Goal: Transaction & Acquisition: Purchase product/service

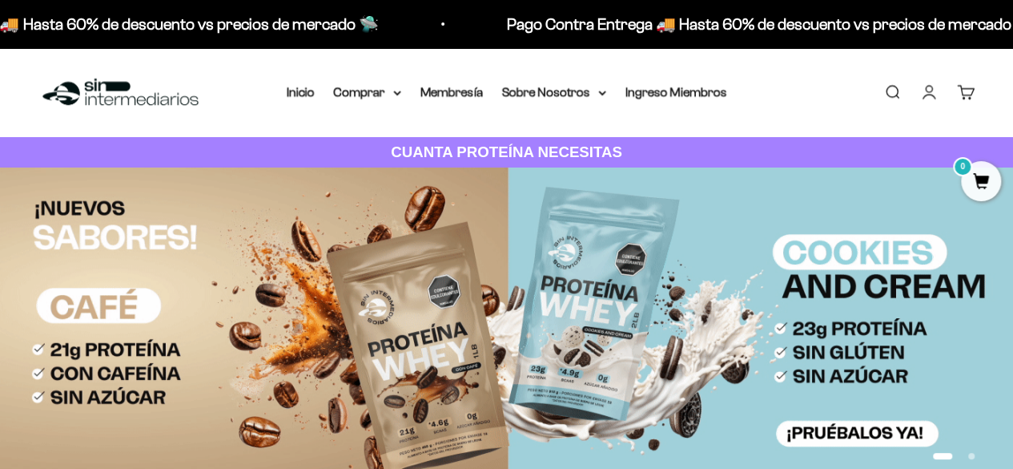
click at [936, 96] on link "Iniciar sesión" at bounding box center [929, 92] width 18 height 18
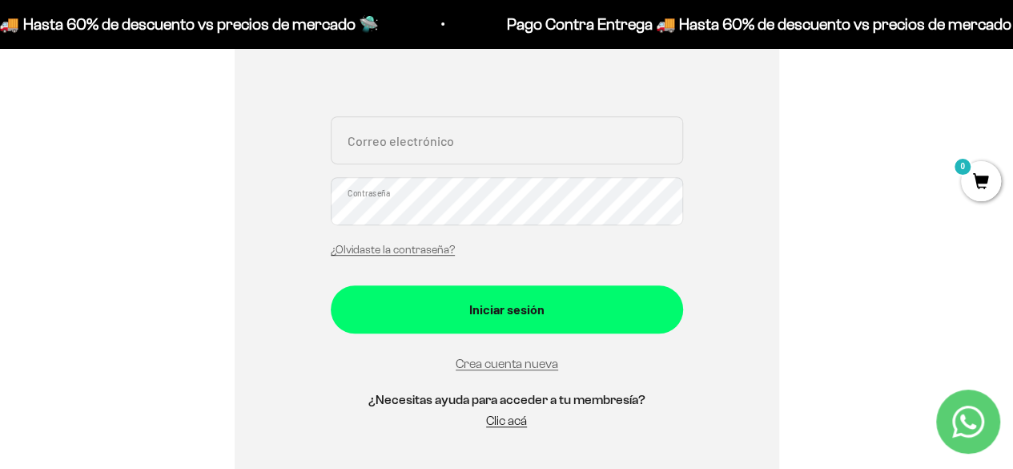
scroll to position [319, 0]
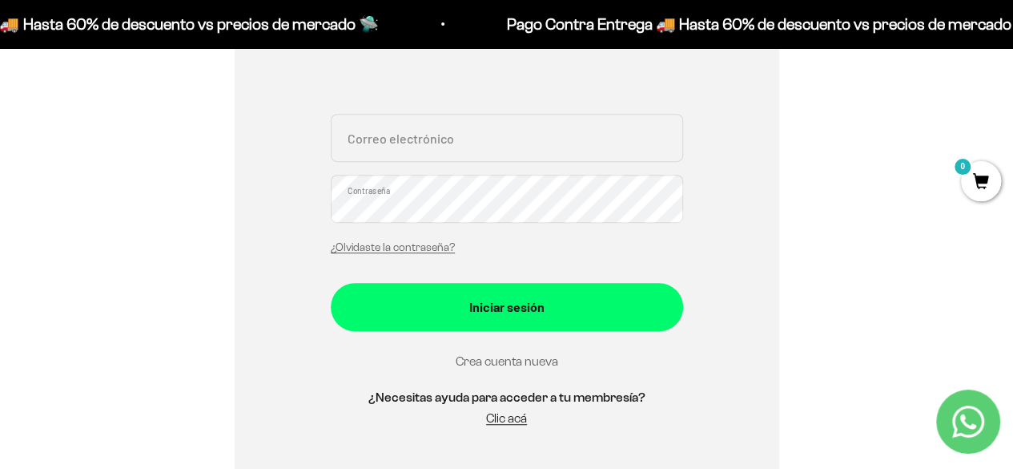
click at [493, 358] on link "Crea cuenta nueva" at bounding box center [507, 361] width 103 height 14
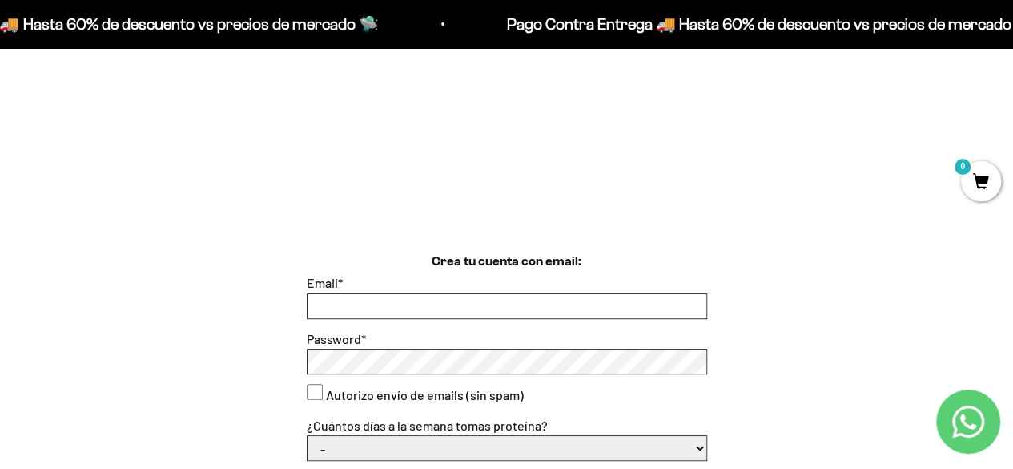
scroll to position [252, 0]
click at [419, 299] on input "Email *" at bounding box center [507, 305] width 399 height 24
type input "a"
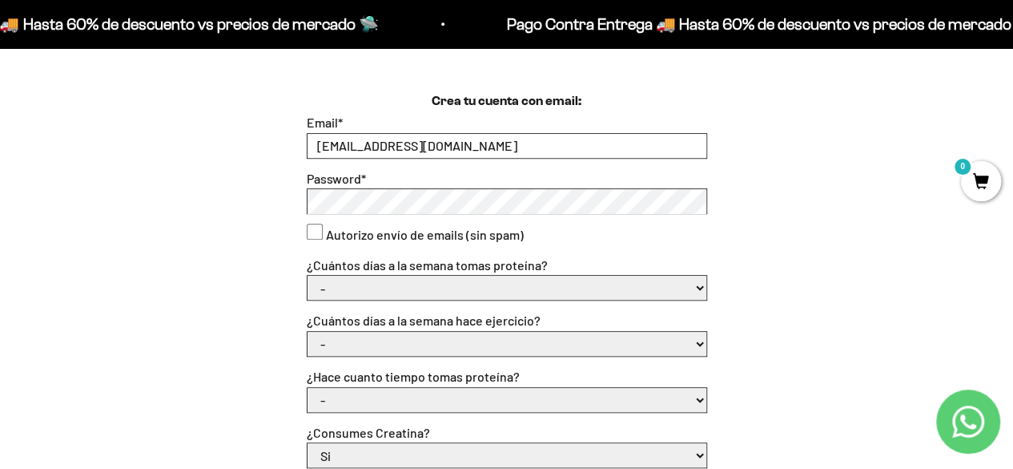
scroll to position [441, 0]
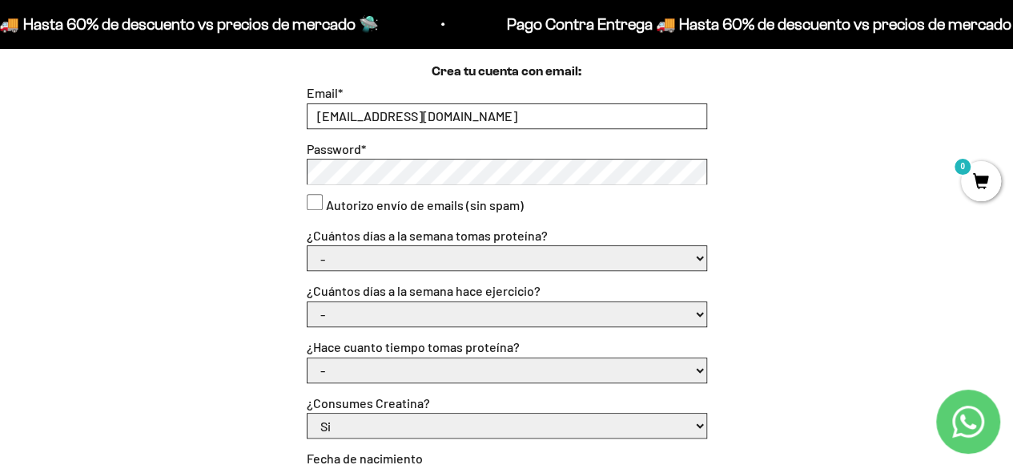
type input "yadi.molin2024@gmail.com"
click at [701, 254] on select "- 1 o 2 3 a 5 6 o 7" at bounding box center [507, 258] width 399 height 24
select select "6 o 7"
click at [308, 246] on select "- 1 o 2 3 a 5 6 o 7" at bounding box center [507, 258] width 399 height 24
click at [551, 316] on select "- No hago 1 a 2 días 3 a 5 días 6 o 7 días" at bounding box center [507, 314] width 399 height 24
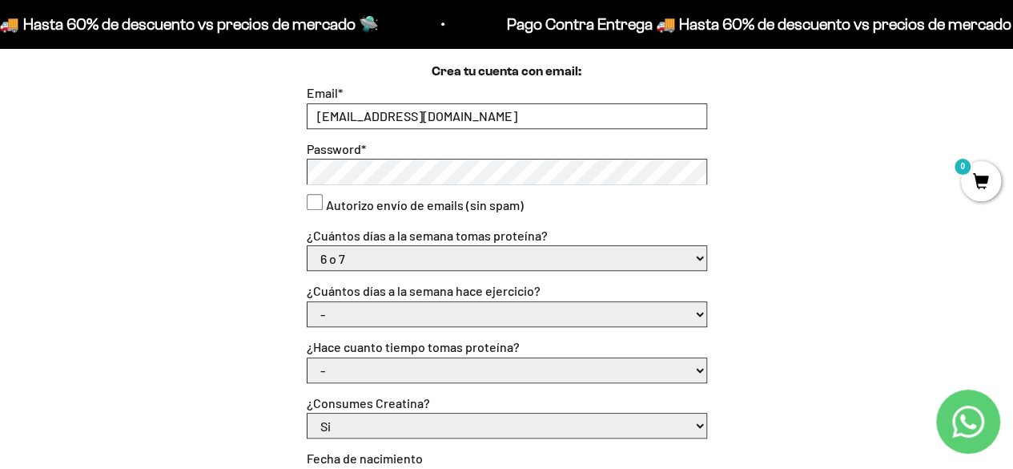
select select "3 a 5 días"
click at [308, 302] on select "- No hago 1 a 2 días 3 a 5 días 6 o 7 días" at bounding box center [507, 314] width 399 height 24
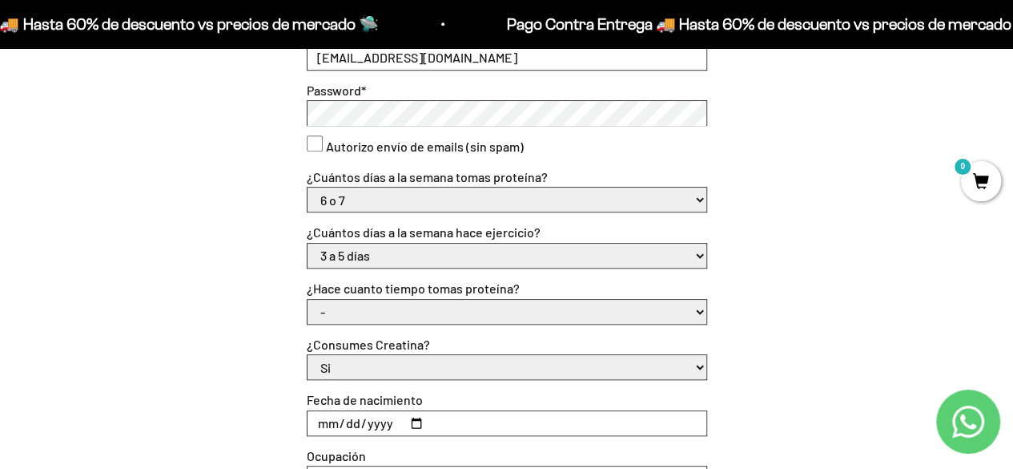
scroll to position [517, 0]
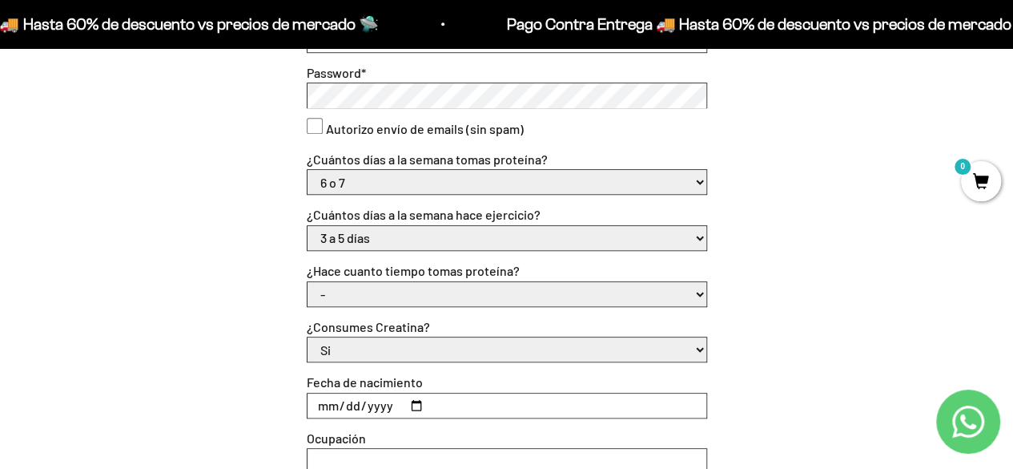
click at [464, 292] on select "- Apenas estoy empezando Menos de 6 meses Más de 6 meses Hace más de un año" at bounding box center [507, 294] width 399 height 24
select select "Apenas estoy empezando"
click at [308, 282] on select "- Apenas estoy empezando Menos de 6 meses Más de 6 meses Hace más de un año" at bounding box center [507, 294] width 399 height 24
click at [426, 344] on select "Si No" at bounding box center [507, 349] width 399 height 24
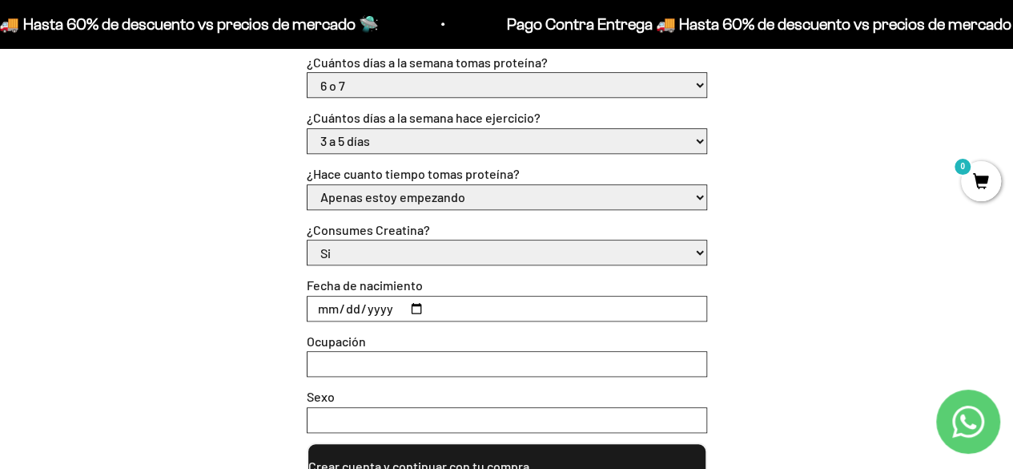
scroll to position [615, 0]
click at [336, 313] on input "Fecha de nacimiento" at bounding box center [507, 308] width 399 height 24
type input "1998-12-01"
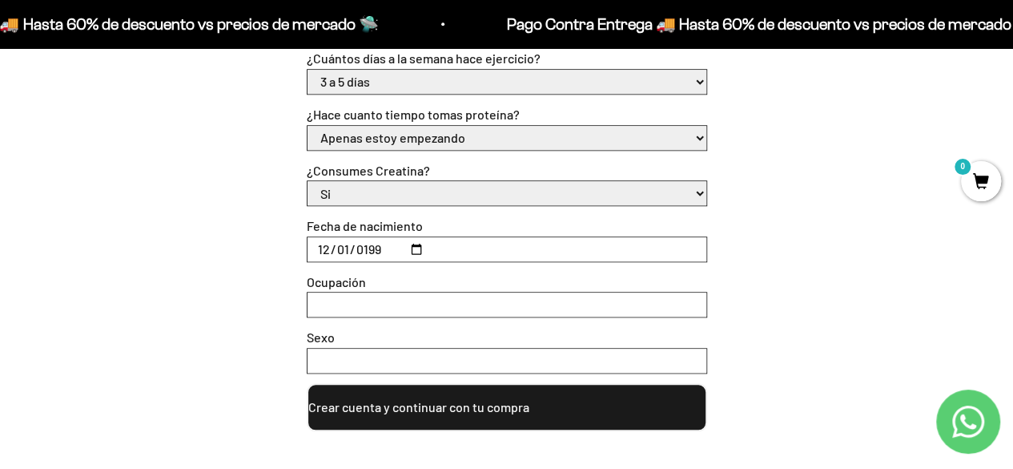
scroll to position [675, 0]
click at [357, 299] on input "Ocupación" at bounding box center [507, 304] width 399 height 24
type input "INDEPENDIENTE"
click at [359, 356] on input "Sexo" at bounding box center [507, 360] width 399 height 24
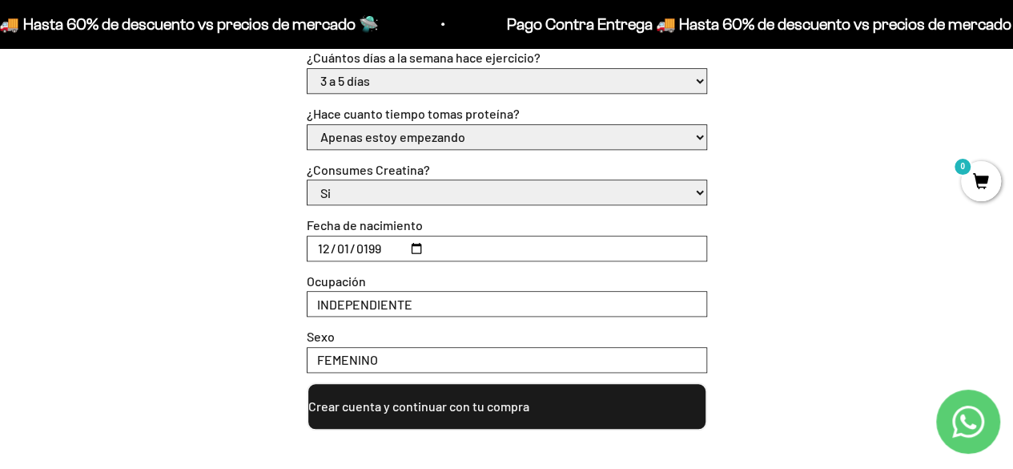
type input "FEMENINO"
click at [433, 401] on button "Crear cuenta y continuar con tu compra" at bounding box center [507, 406] width 401 height 48
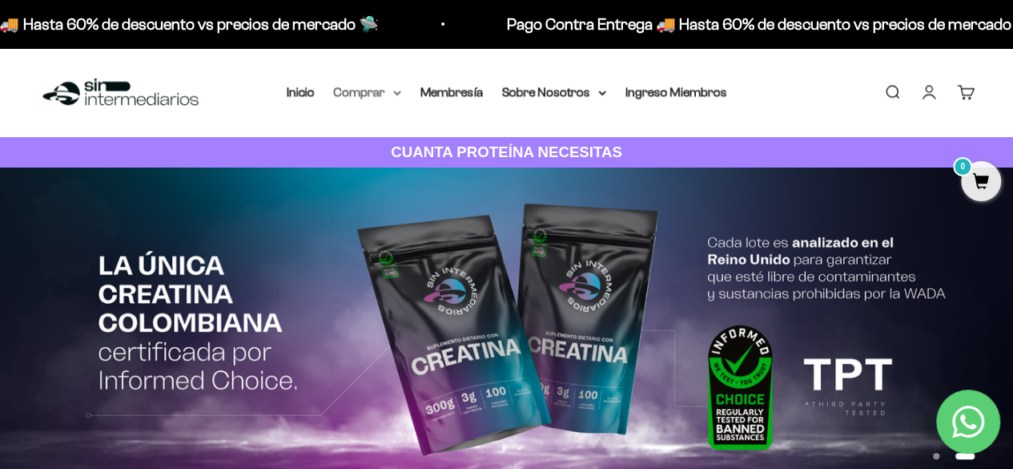
click at [383, 97] on summary "Comprar" at bounding box center [367, 92] width 67 height 21
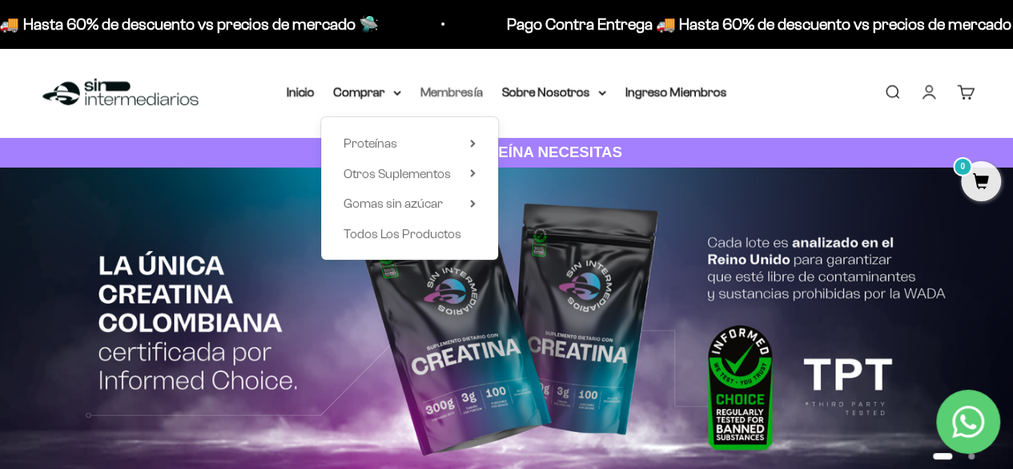
click at [458, 93] on link "Membresía" at bounding box center [452, 92] width 62 height 14
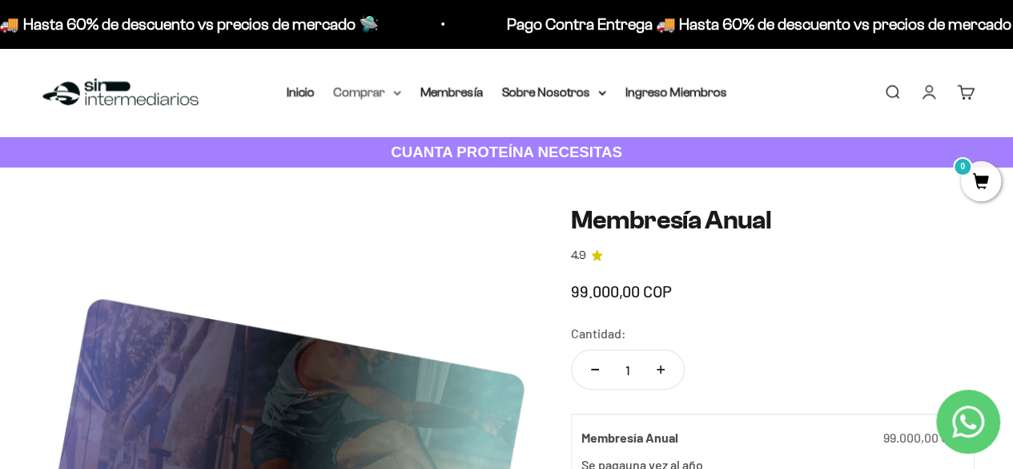
click at [391, 95] on summary "Comprar" at bounding box center [367, 92] width 67 height 21
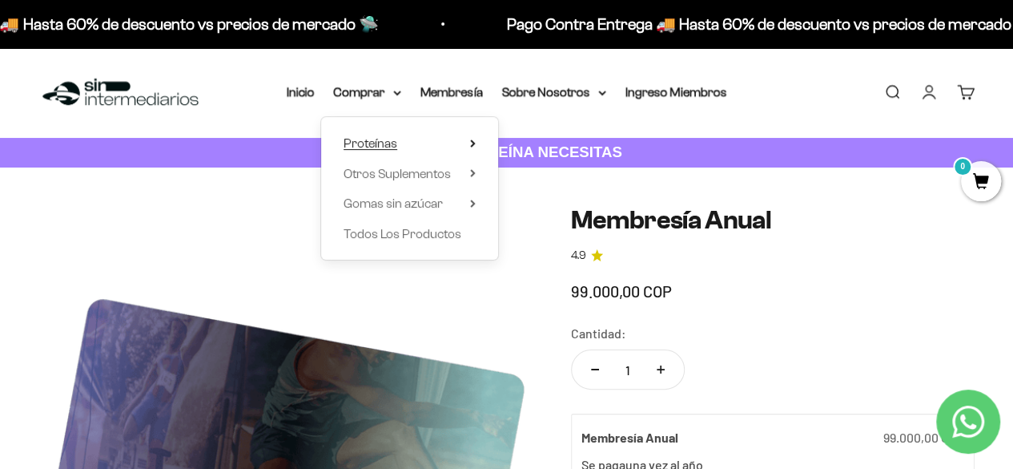
click at [466, 147] on summary "Proteínas" at bounding box center [410, 143] width 132 height 21
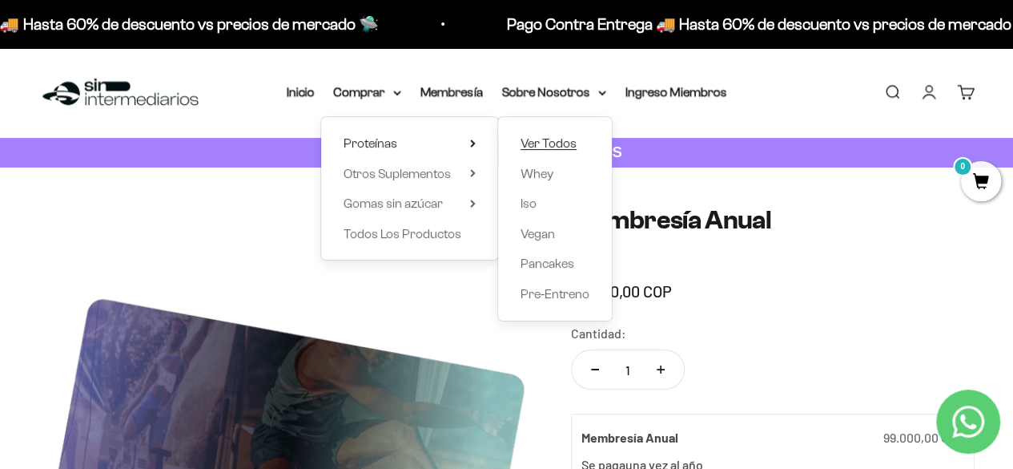
click at [535, 141] on span "Ver Todos" at bounding box center [549, 143] width 56 height 14
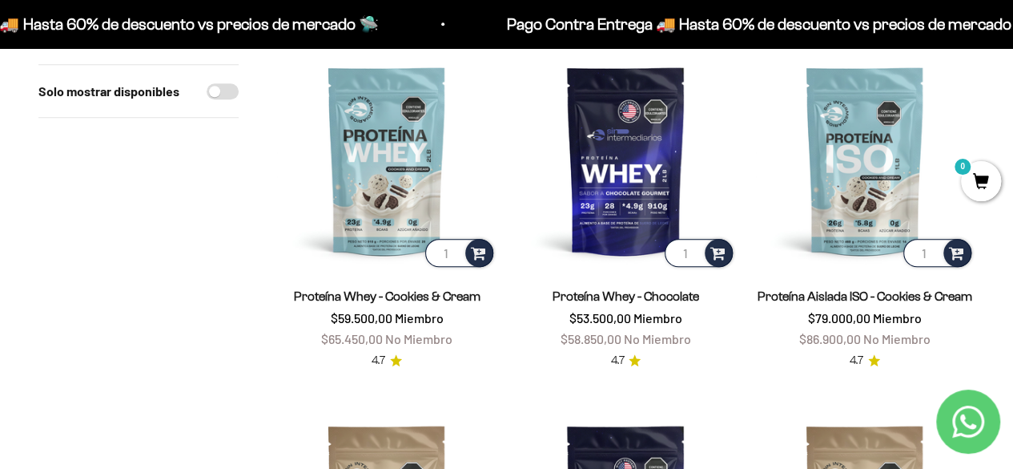
scroll to position [559, 0]
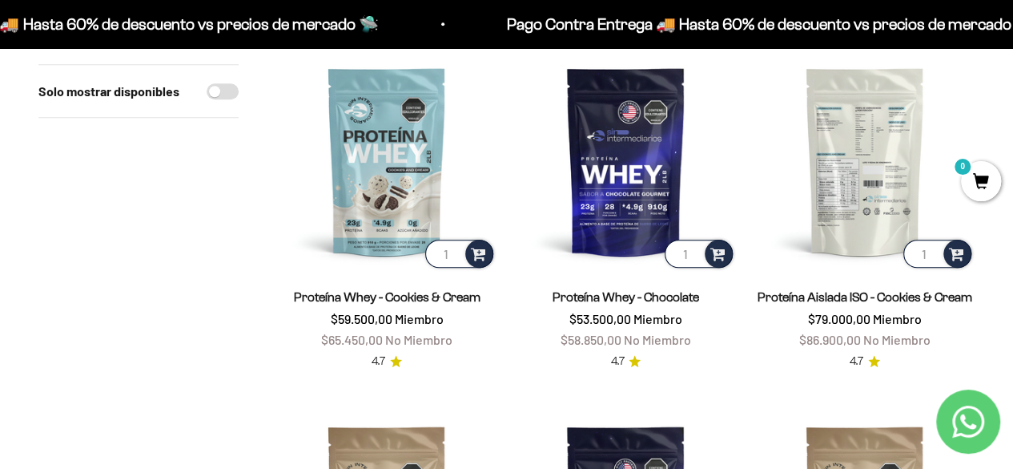
click at [881, 195] on img at bounding box center [864, 160] width 219 height 219
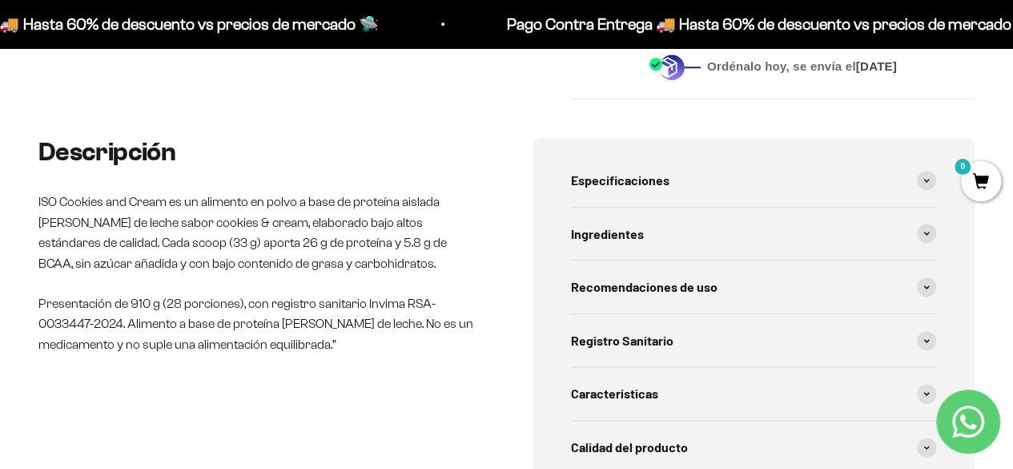
scroll to position [840, 0]
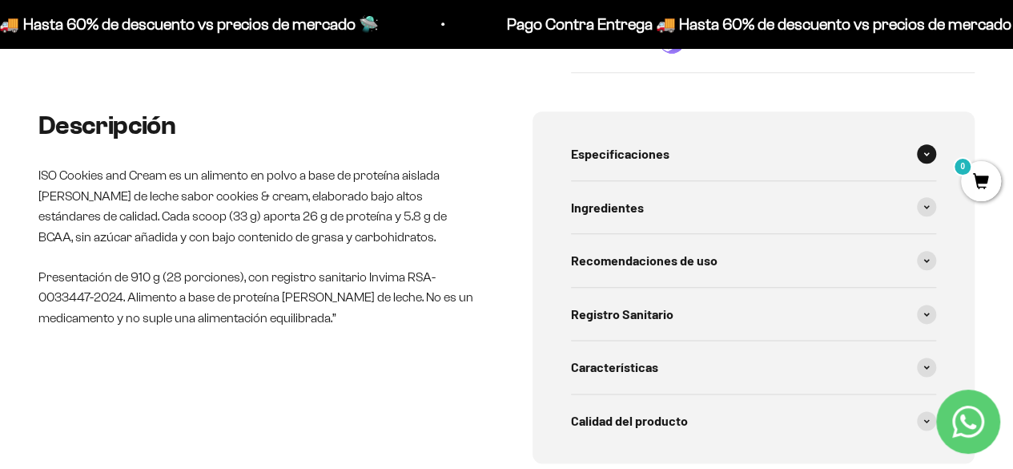
click at [932, 159] on span at bounding box center [926, 153] width 19 height 19
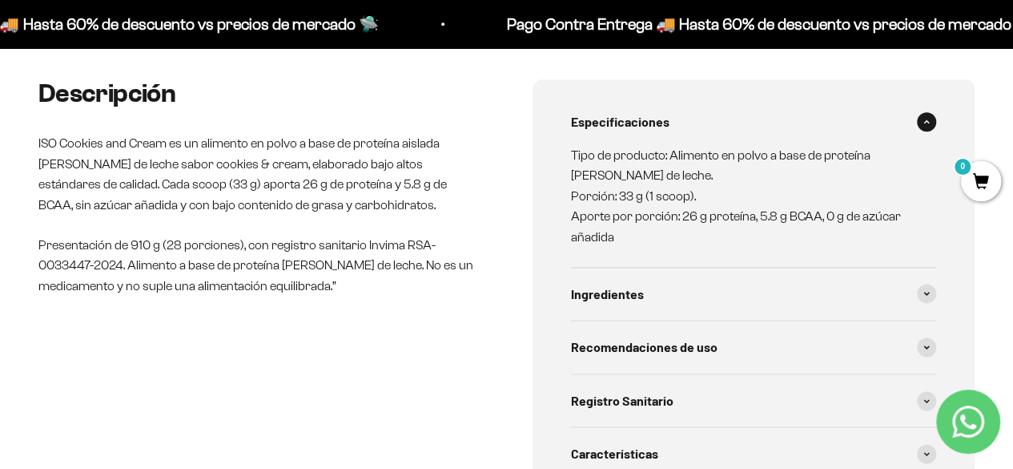
scroll to position [876, 0]
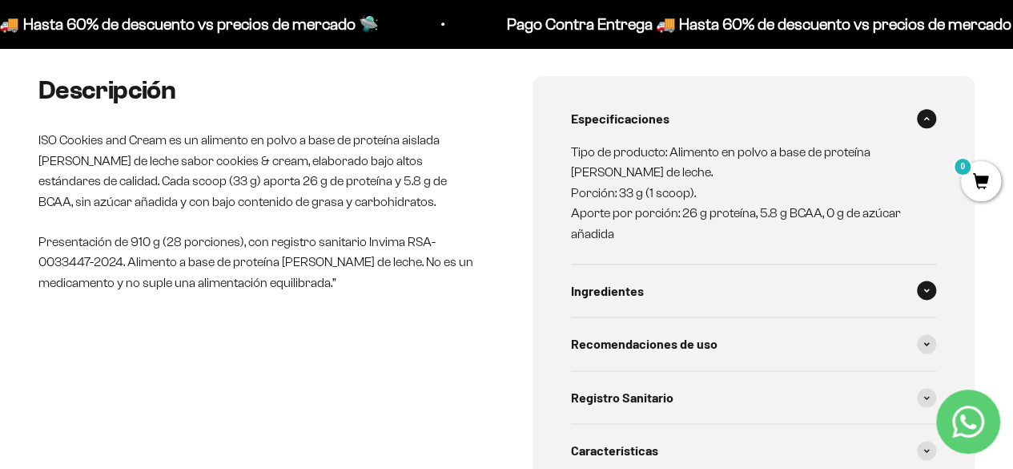
click at [658, 286] on div "Ingredientes" at bounding box center [754, 290] width 366 height 53
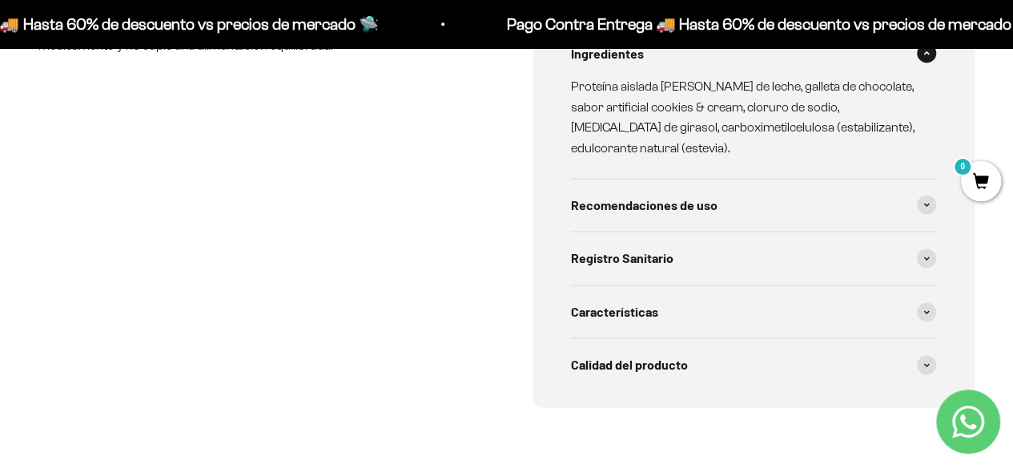
scroll to position [1117, 0]
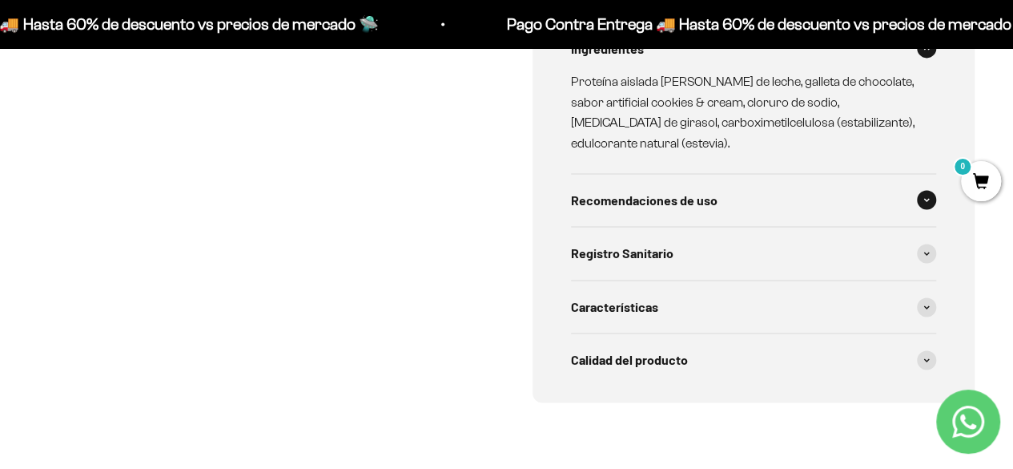
click at [650, 190] on span "Recomendaciones de uso" at bounding box center [644, 200] width 147 height 21
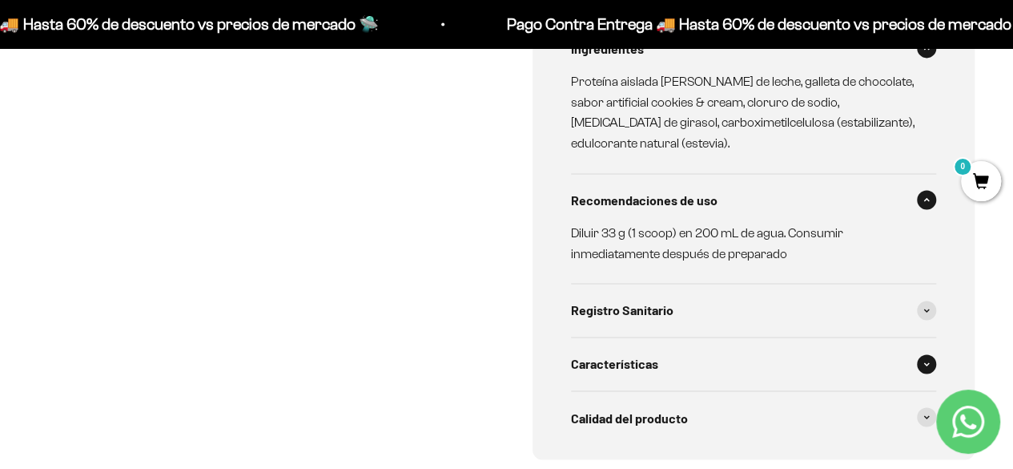
click at [630, 356] on span "Características" at bounding box center [614, 363] width 87 height 21
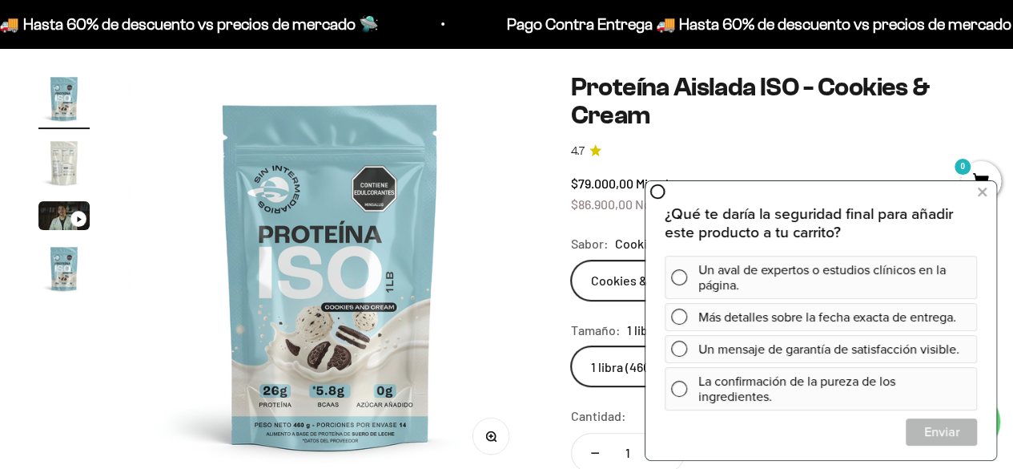
scroll to position [0, 0]
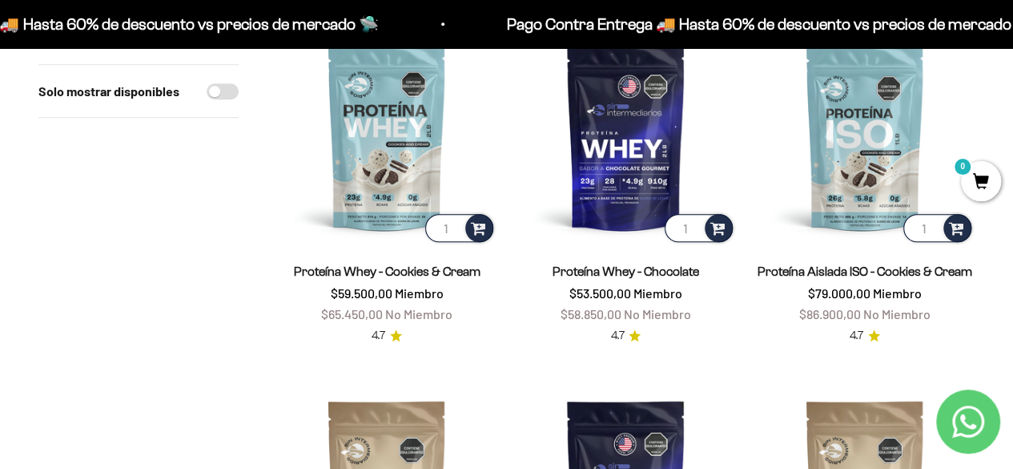
scroll to position [578, 0]
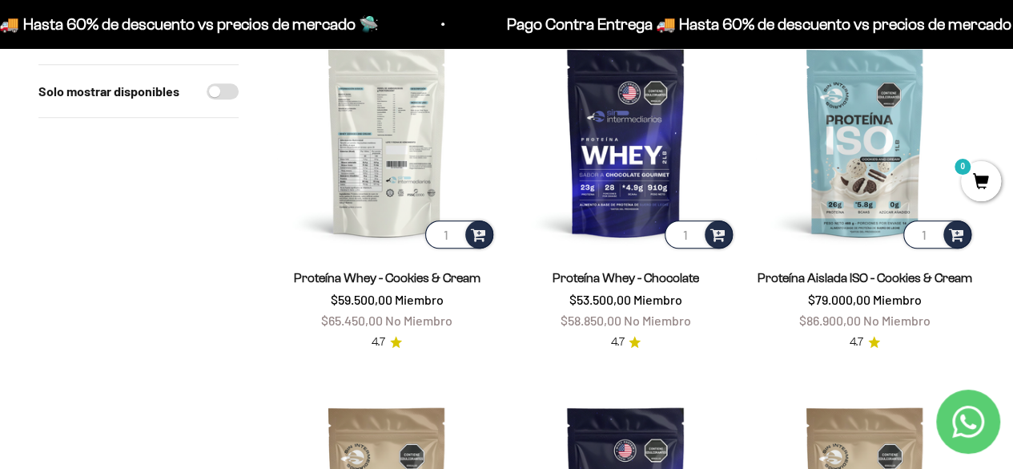
click at [405, 145] on img at bounding box center [386, 141] width 219 height 219
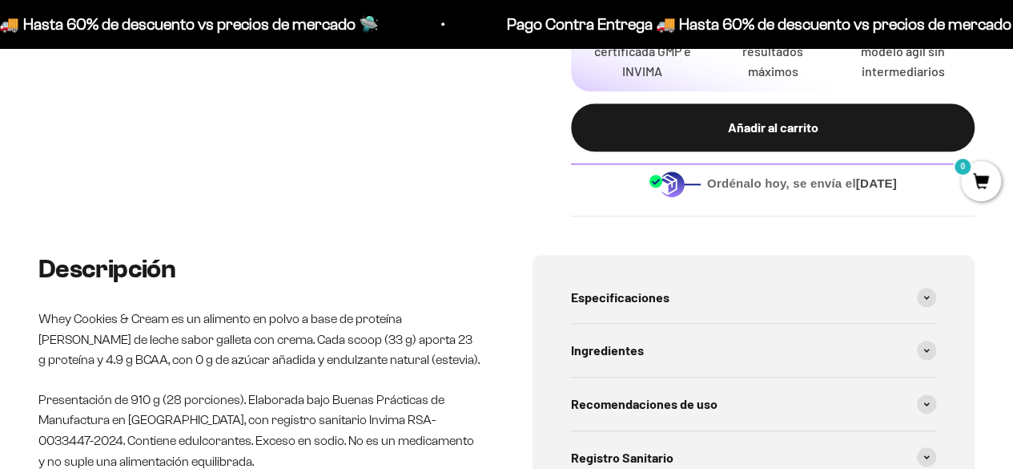
scroll to position [719, 0]
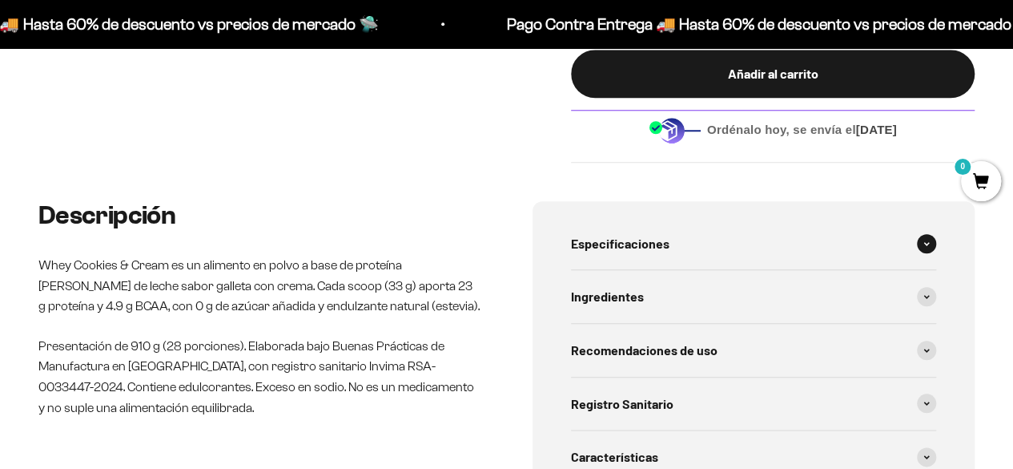
click at [634, 251] on span "Especificaciones" at bounding box center [620, 243] width 99 height 21
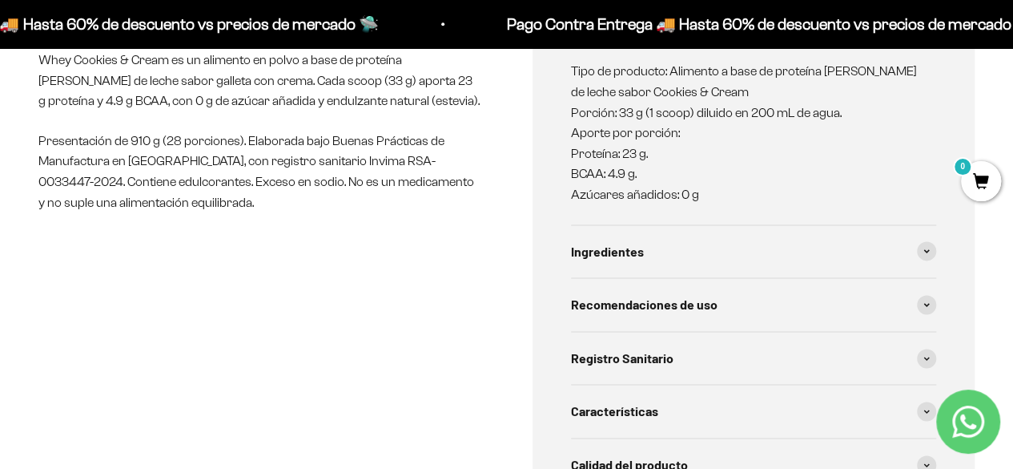
scroll to position [925, 0]
click at [639, 255] on span "Ingredientes" at bounding box center [607, 250] width 73 height 21
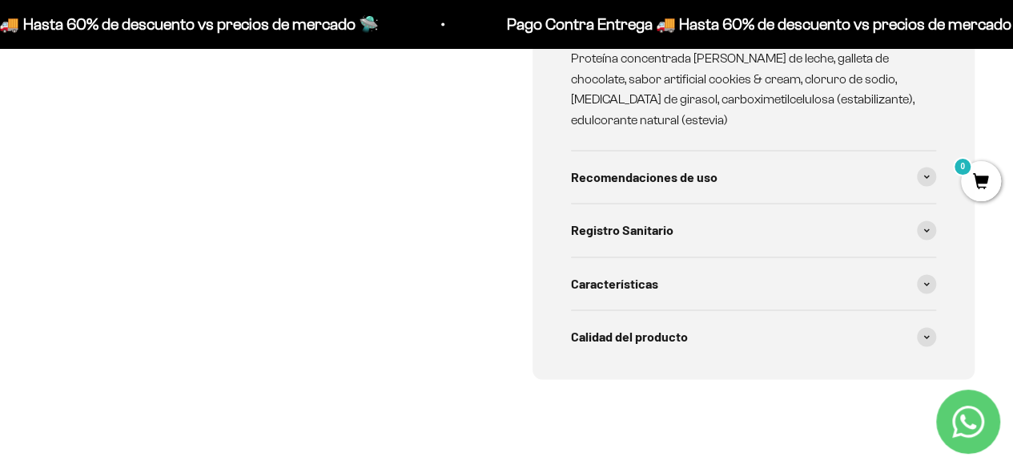
scroll to position [1151, 0]
click at [655, 280] on span "Características" at bounding box center [614, 282] width 87 height 21
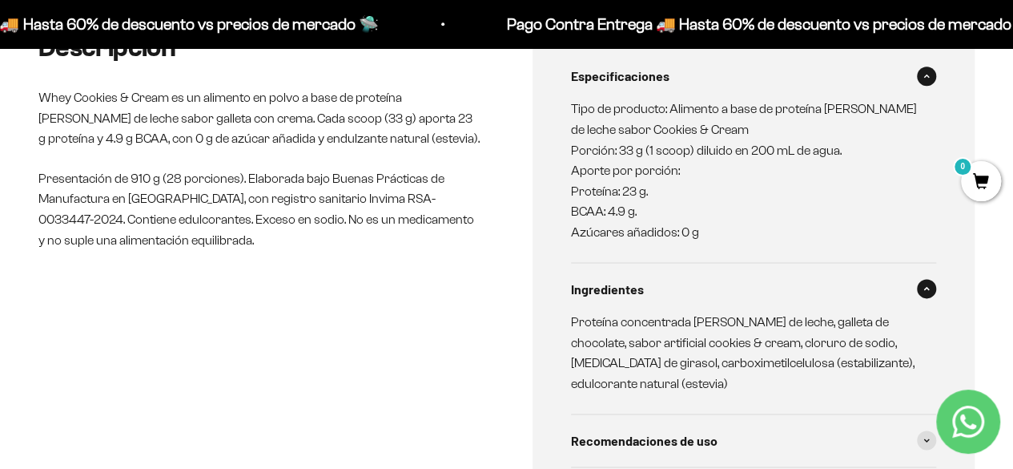
scroll to position [885, 0]
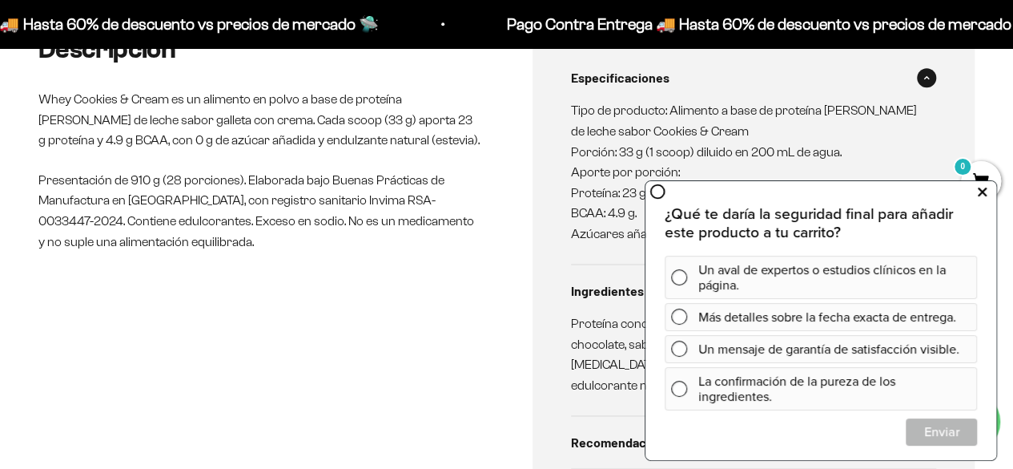
click at [985, 196] on icon at bounding box center [982, 191] width 9 height 21
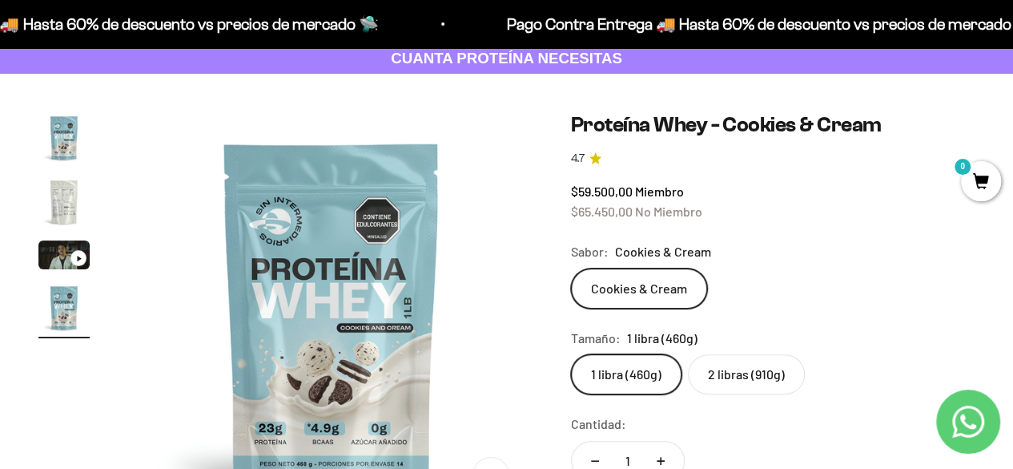
scroll to position [85, 0]
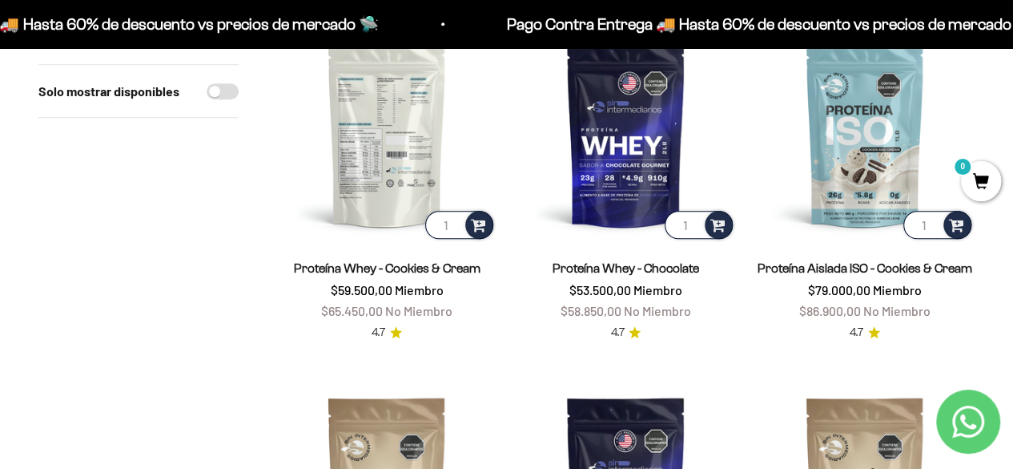
scroll to position [587, 0]
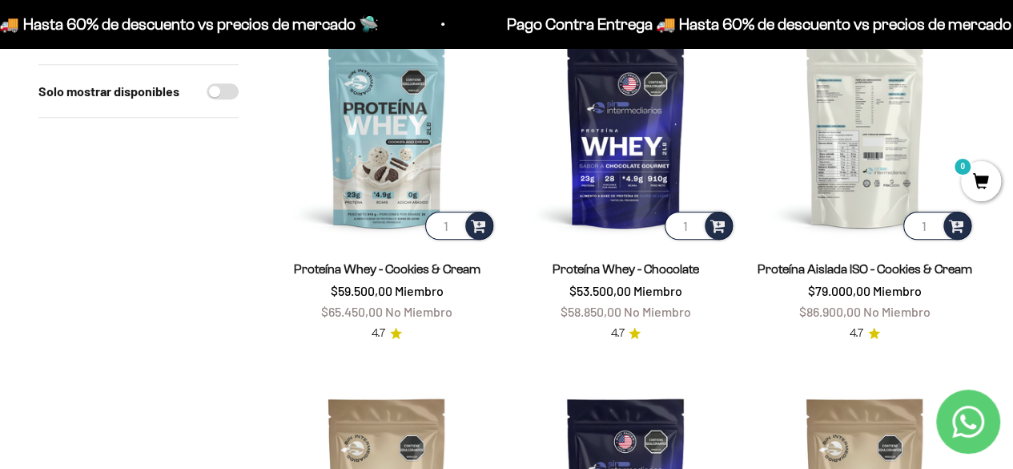
click at [852, 174] on img at bounding box center [864, 132] width 219 height 219
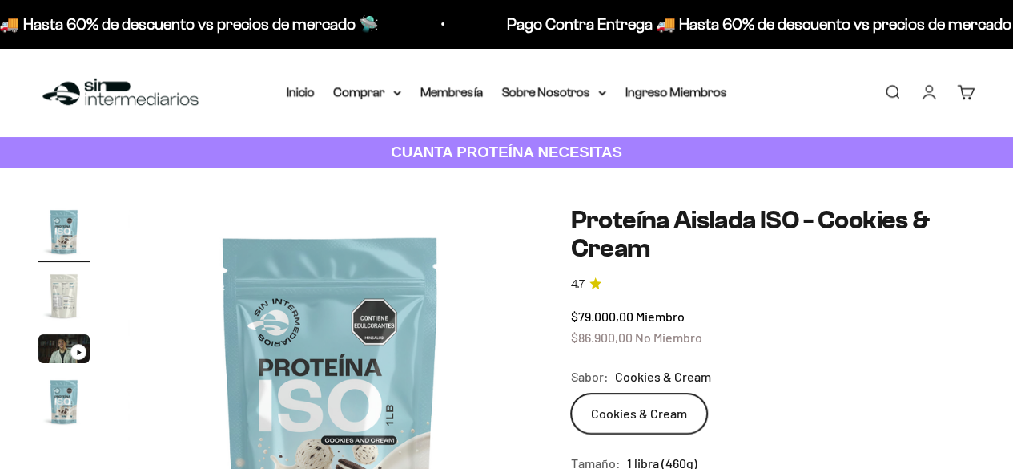
scroll to position [211, 0]
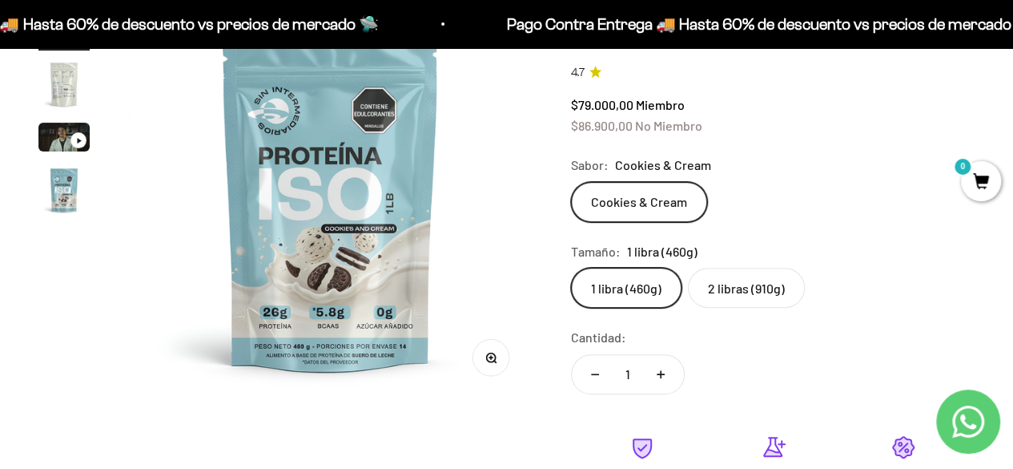
click at [748, 278] on label "2 libras (910g)" at bounding box center [746, 288] width 117 height 40
click at [571, 268] on input "2 libras (910g)" at bounding box center [570, 267] width 1 height 1
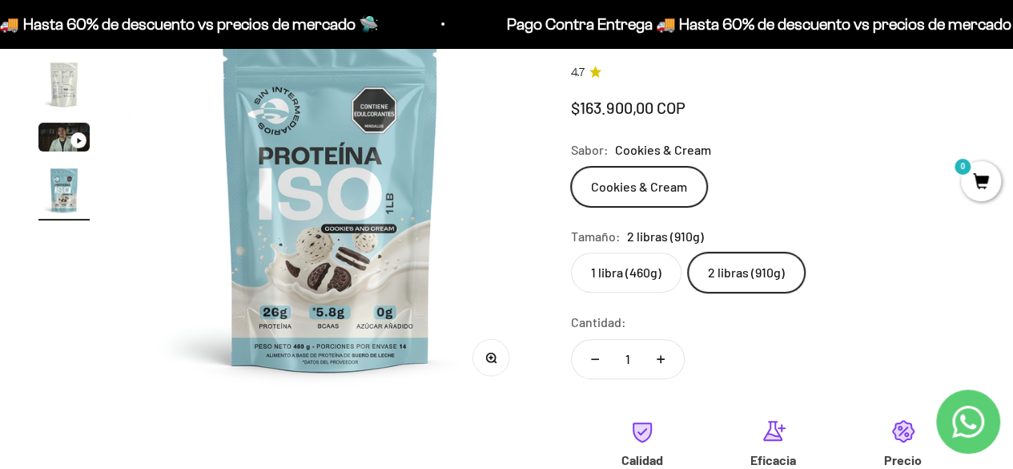
scroll to position [0, 1240]
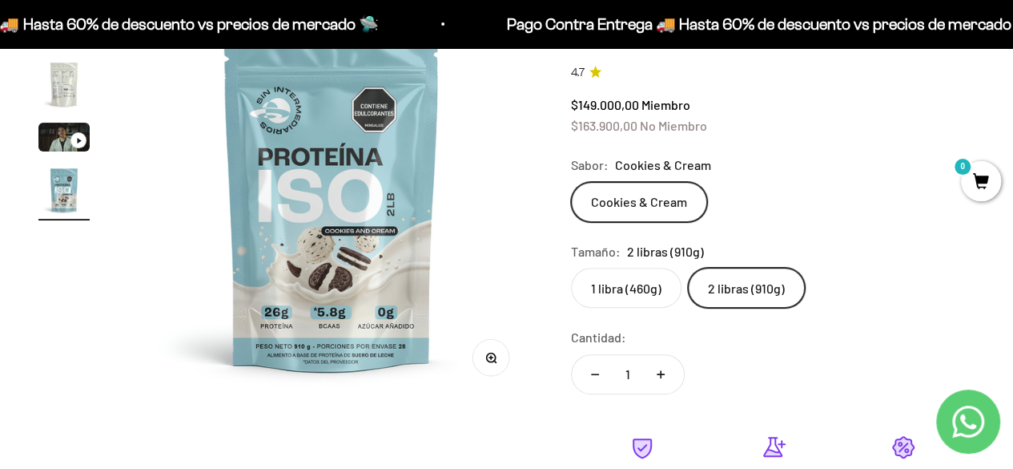
click at [636, 291] on label "1 libra (460g)" at bounding box center [626, 288] width 111 height 40
click at [571, 268] on input "1 libra (460g)" at bounding box center [570, 267] width 1 height 1
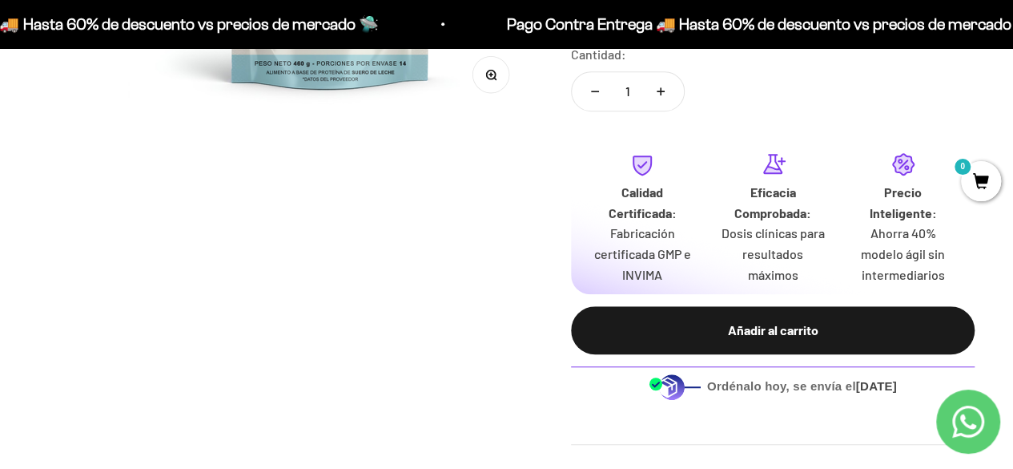
scroll to position [495, 0]
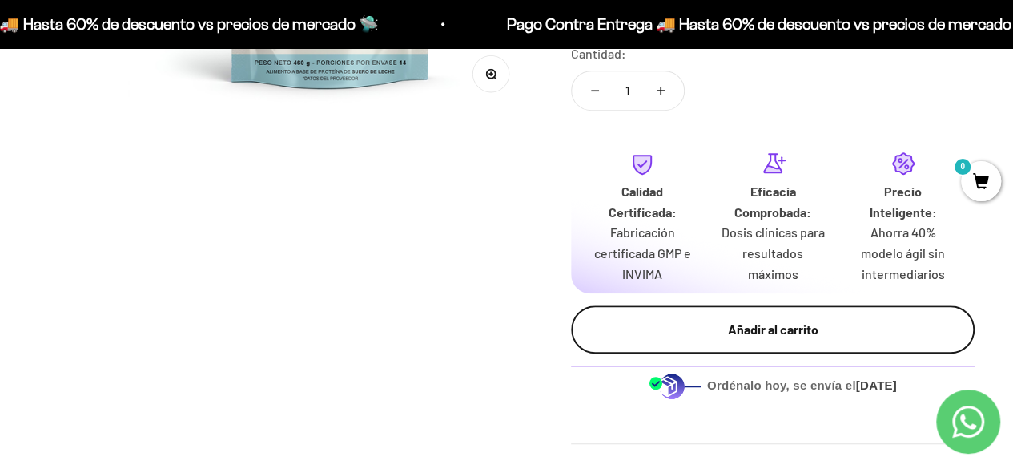
click at [710, 324] on div "Añadir al carrito" at bounding box center [773, 329] width 340 height 21
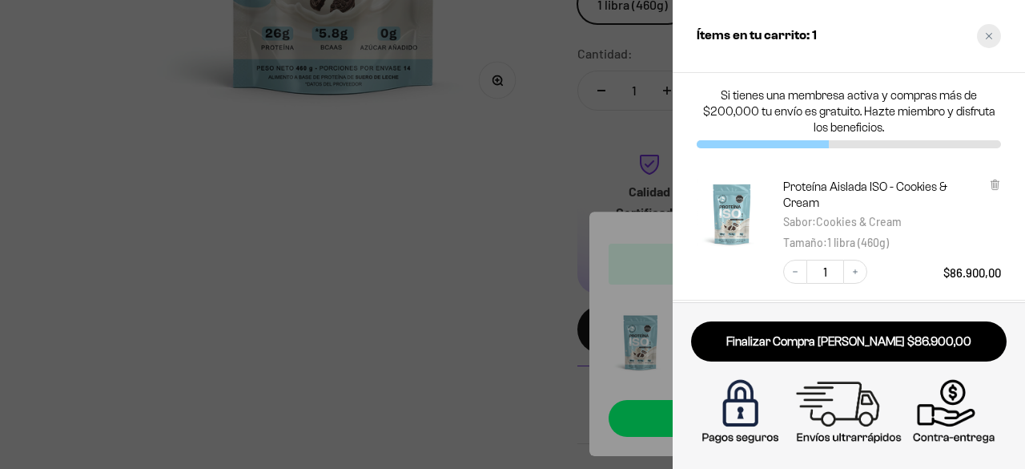
click at [990, 38] on icon "Close cart" at bounding box center [989, 36] width 8 height 8
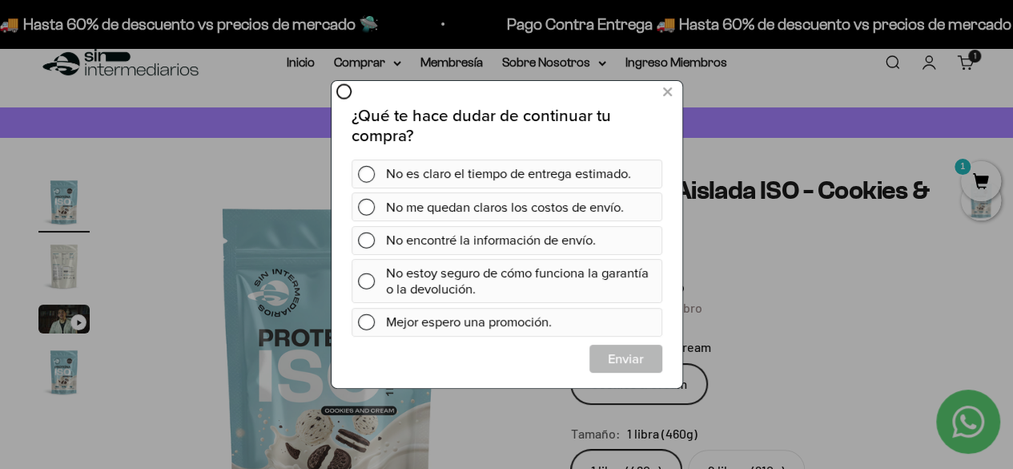
scroll to position [0, 0]
click at [663, 104] on button at bounding box center [667, 92] width 30 height 26
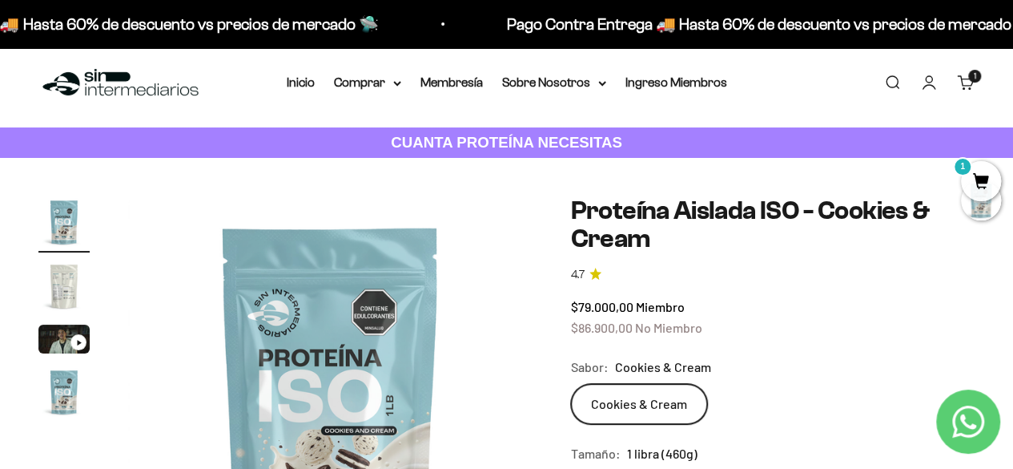
scroll to position [9, 0]
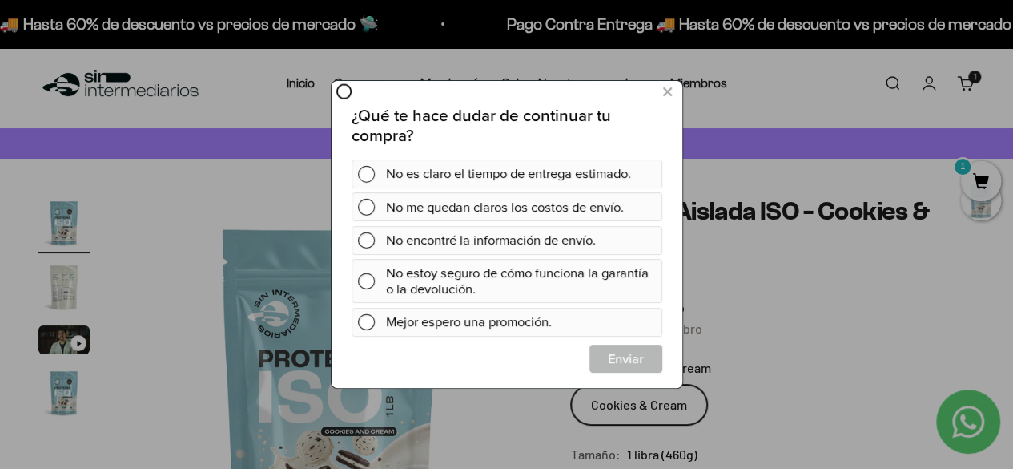
click at [341, 94] on icon at bounding box center [343, 91] width 17 height 17
click at [668, 95] on icon at bounding box center [666, 92] width 9 height 22
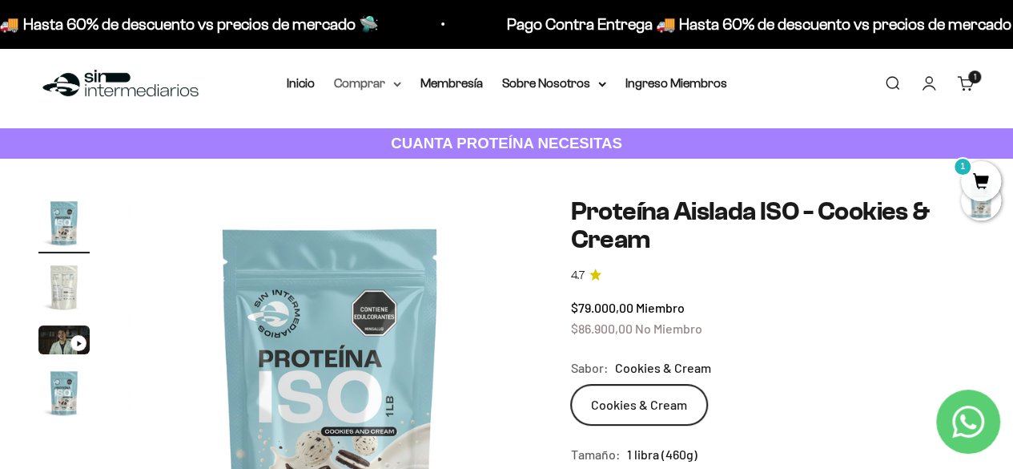
click at [387, 84] on summary "Comprar" at bounding box center [367, 83] width 67 height 21
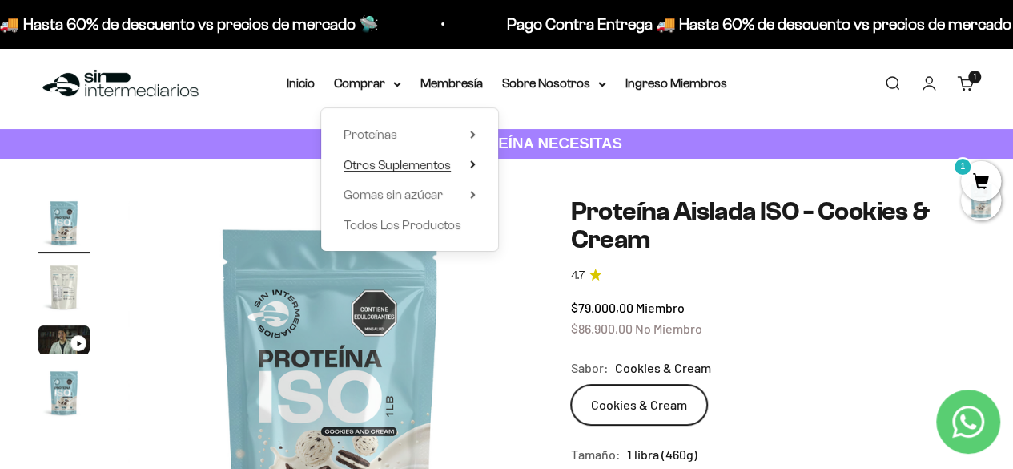
click at [469, 164] on summary "Otros Suplementos" at bounding box center [410, 165] width 132 height 21
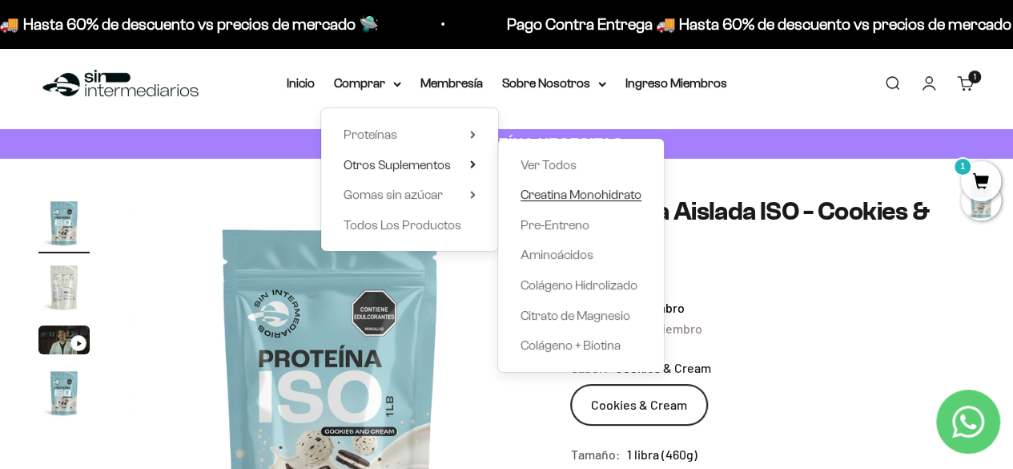
click at [581, 203] on span "Creatina Monohidrato" at bounding box center [581, 194] width 121 height 21
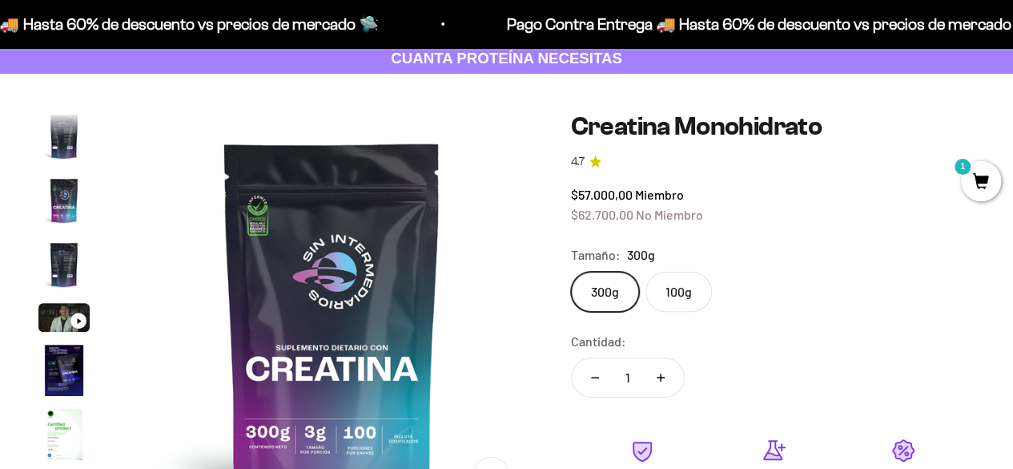
scroll to position [93, 0]
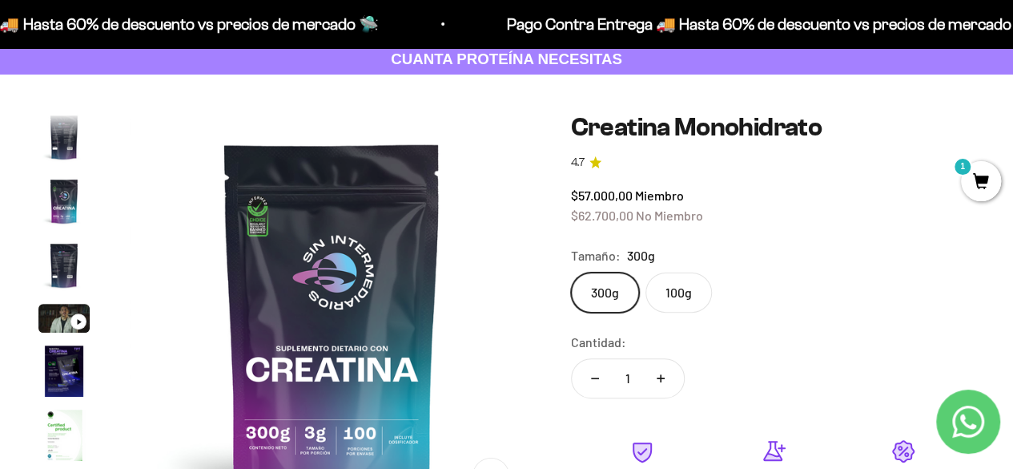
click at [670, 311] on label "100g" at bounding box center [679, 292] width 66 height 40
click at [571, 272] on input "100g" at bounding box center [570, 272] width 1 height 1
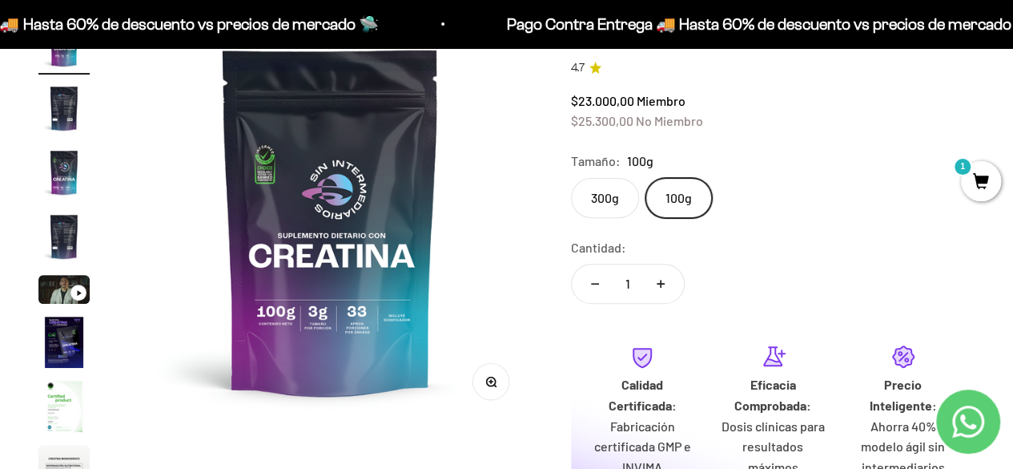
scroll to position [171, 0]
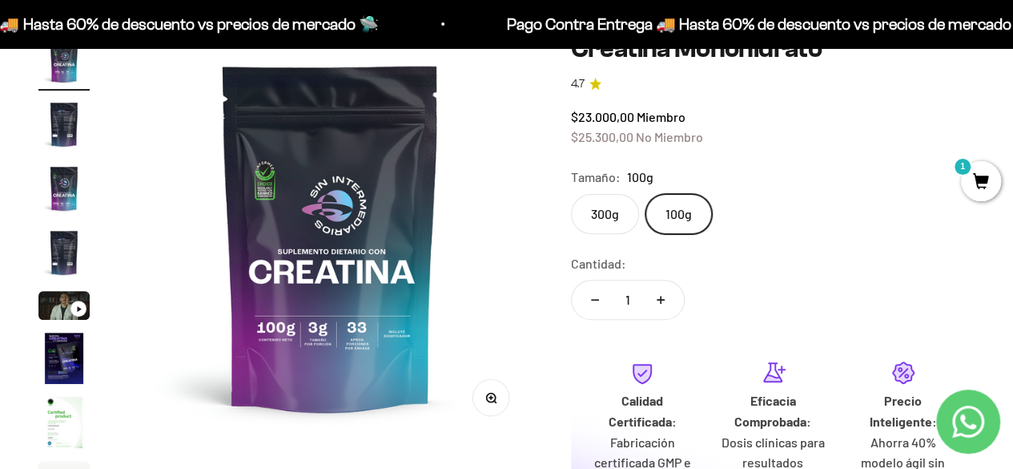
click at [602, 227] on label "300g" at bounding box center [605, 214] width 68 height 40
click at [571, 194] on input "300g" at bounding box center [570, 193] width 1 height 1
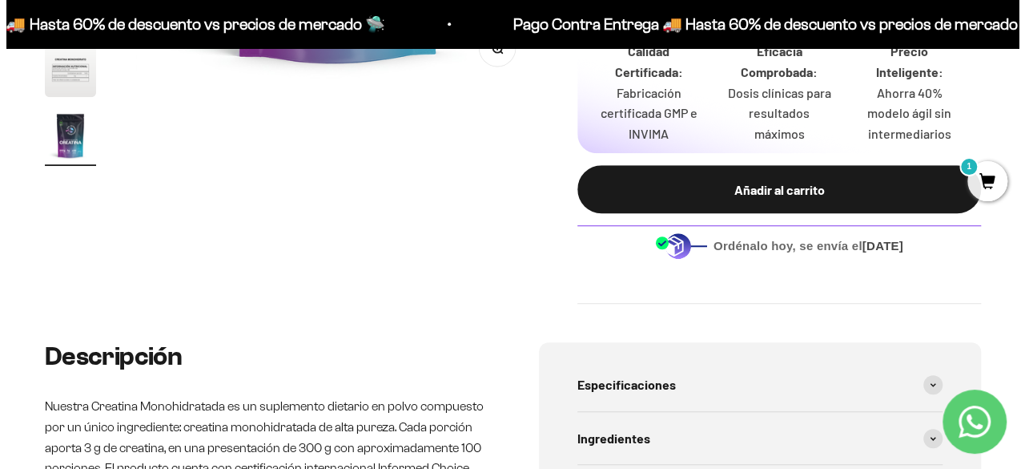
scroll to position [522, 0]
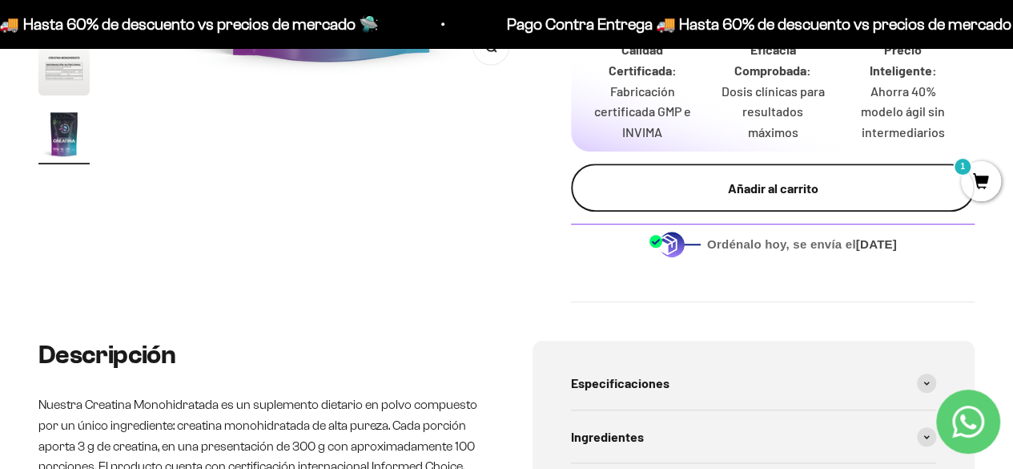
click at [678, 175] on button "Añadir al carrito" at bounding box center [773, 187] width 404 height 48
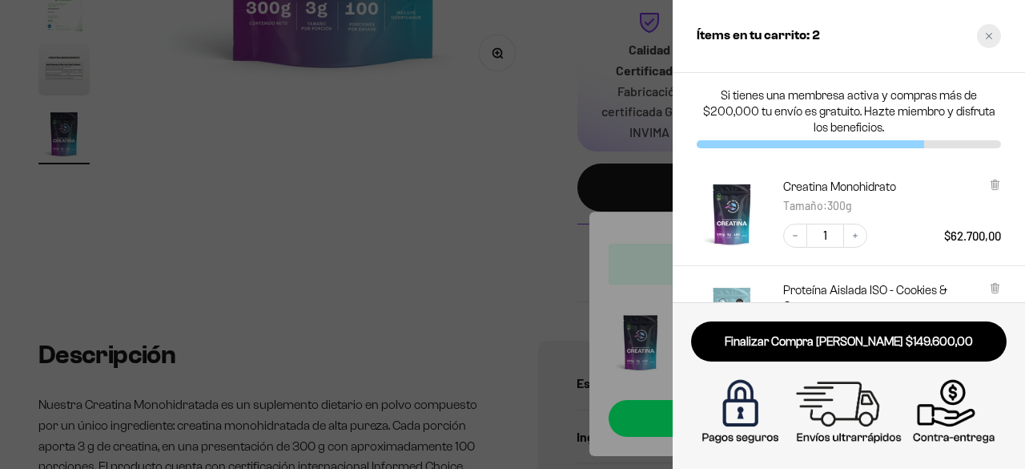
click at [989, 38] on icon "Close cart" at bounding box center [989, 36] width 8 height 8
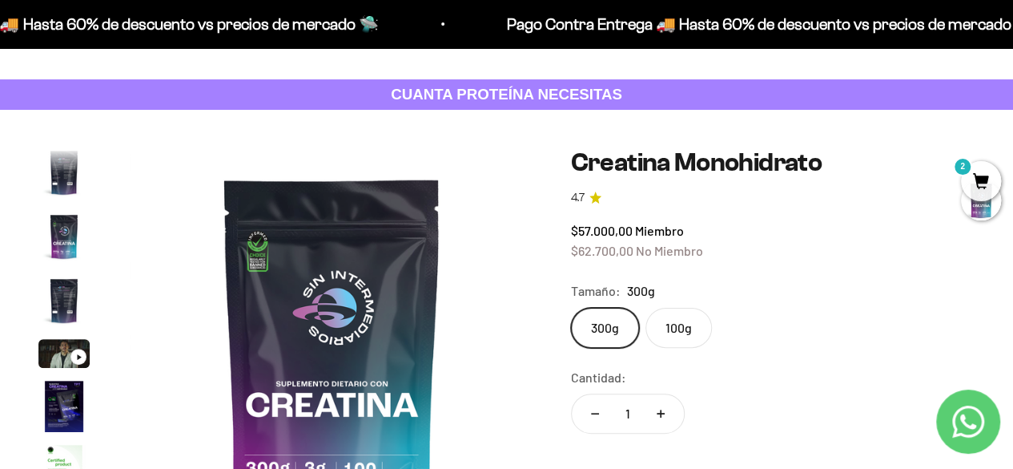
scroll to position [0, 0]
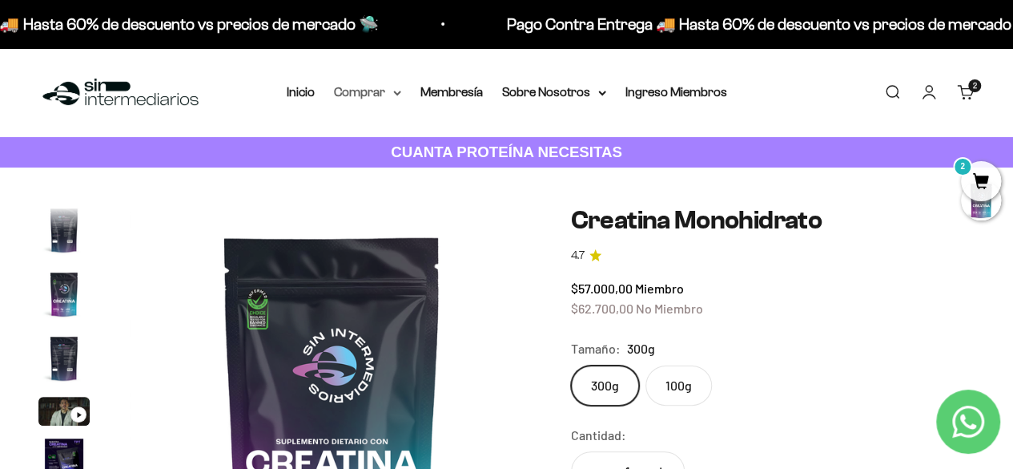
click at [391, 88] on summary "Comprar" at bounding box center [367, 92] width 67 height 21
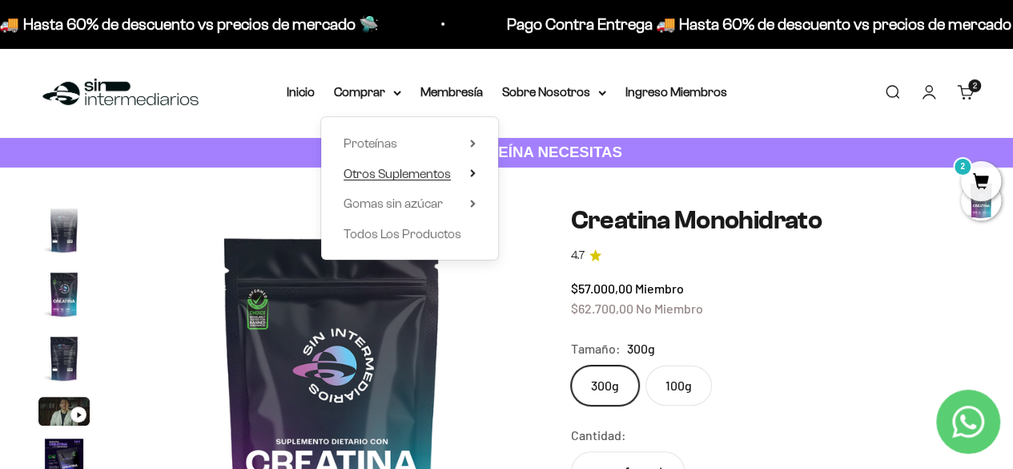
click at [471, 170] on icon at bounding box center [472, 173] width 3 height 6
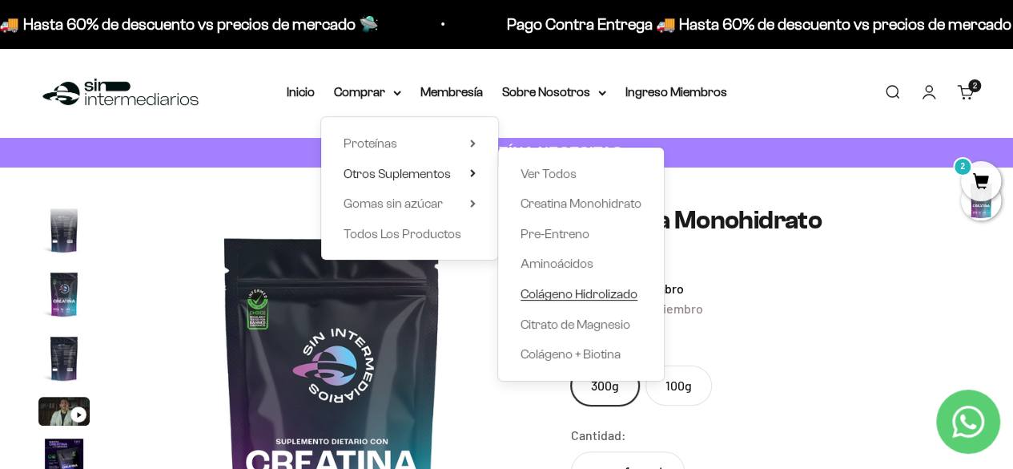
click at [566, 294] on span "Colágeno Hidrolizado" at bounding box center [579, 294] width 117 height 14
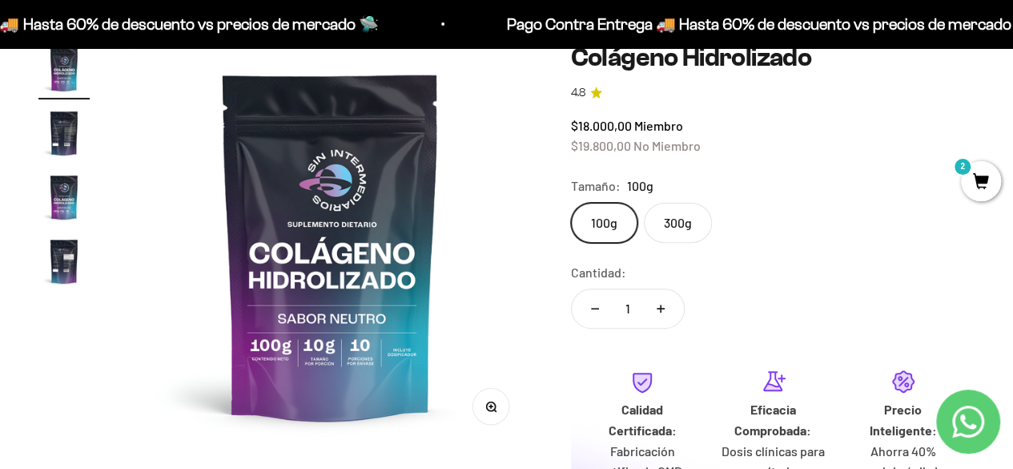
scroll to position [145, 0]
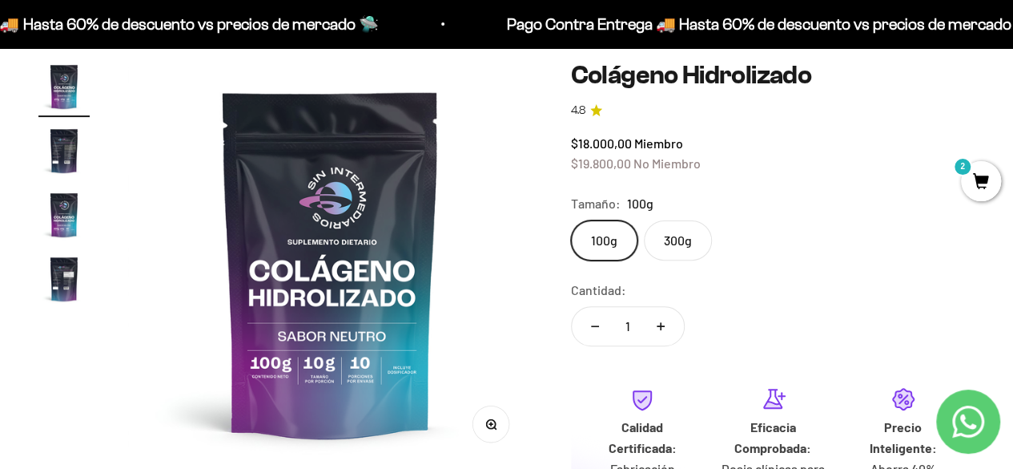
click at [683, 233] on label "300g" at bounding box center [678, 240] width 68 height 40
click at [571, 220] on input "300g" at bounding box center [570, 219] width 1 height 1
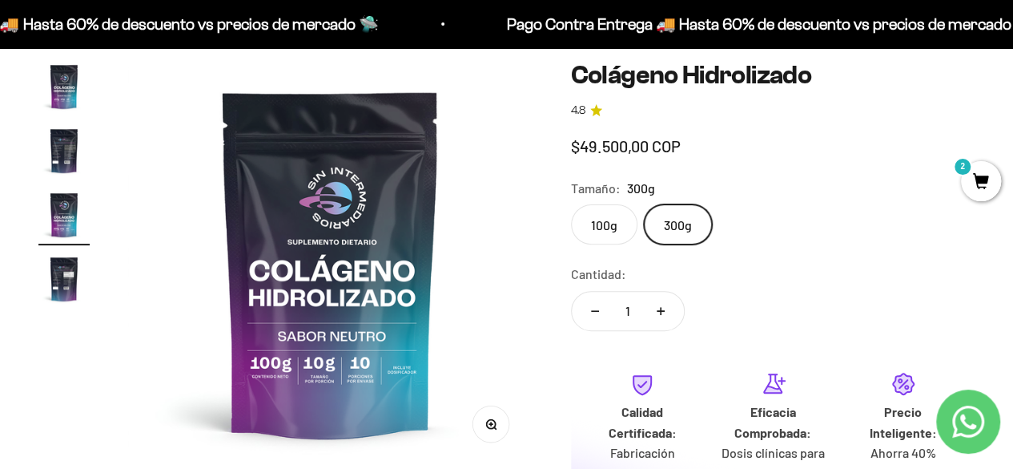
scroll to position [0, 827]
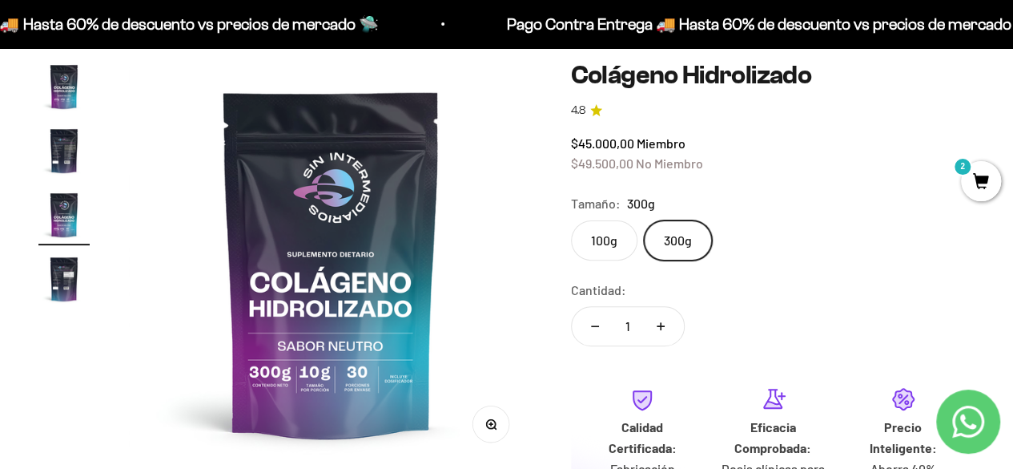
click at [609, 240] on label "100g" at bounding box center [604, 240] width 66 height 40
click at [571, 220] on input "100g" at bounding box center [570, 219] width 1 height 1
click at [666, 231] on label "300g" at bounding box center [678, 240] width 68 height 40
click at [571, 220] on input "300g" at bounding box center [570, 219] width 1 height 1
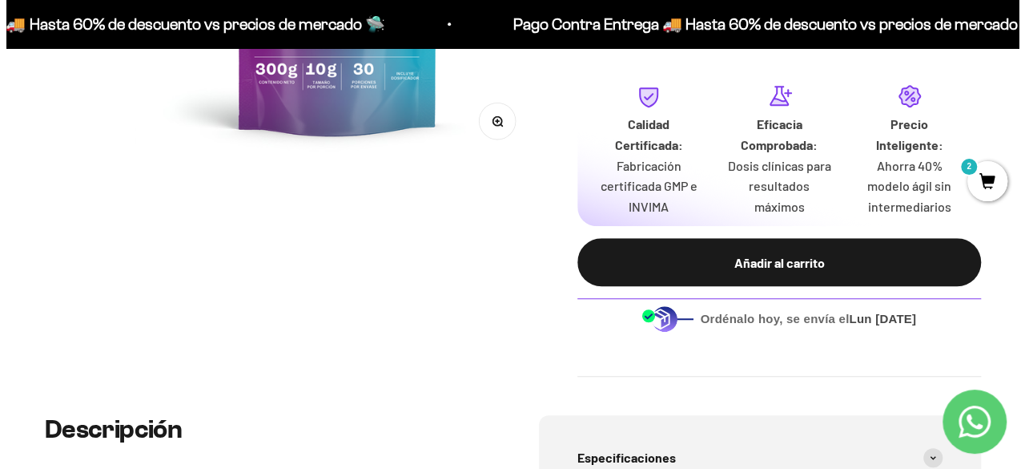
scroll to position [449, 0]
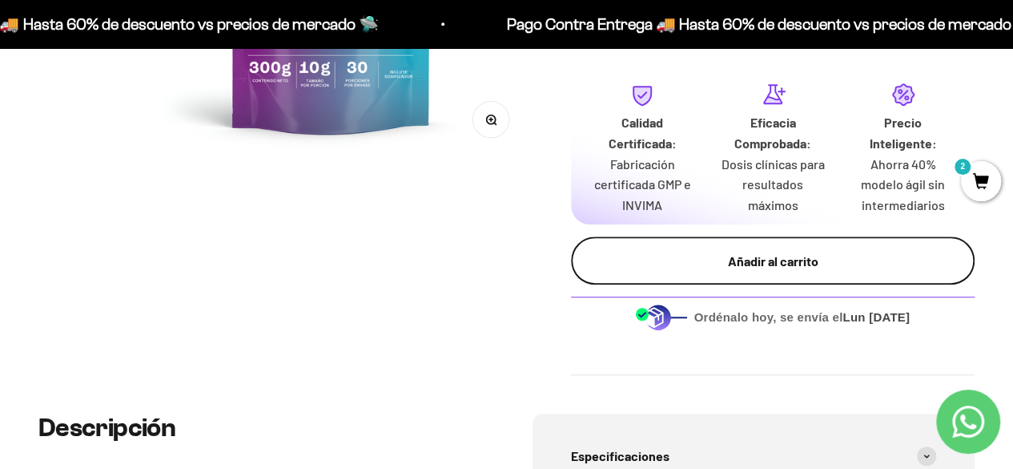
click at [669, 251] on div "Añadir al carrito" at bounding box center [773, 261] width 340 height 21
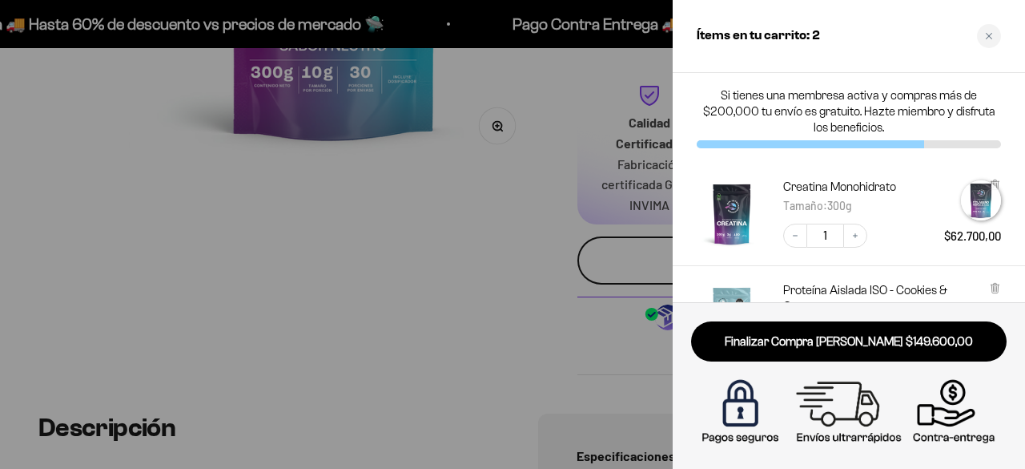
click at [669, 251] on div at bounding box center [512, 234] width 1025 height 469
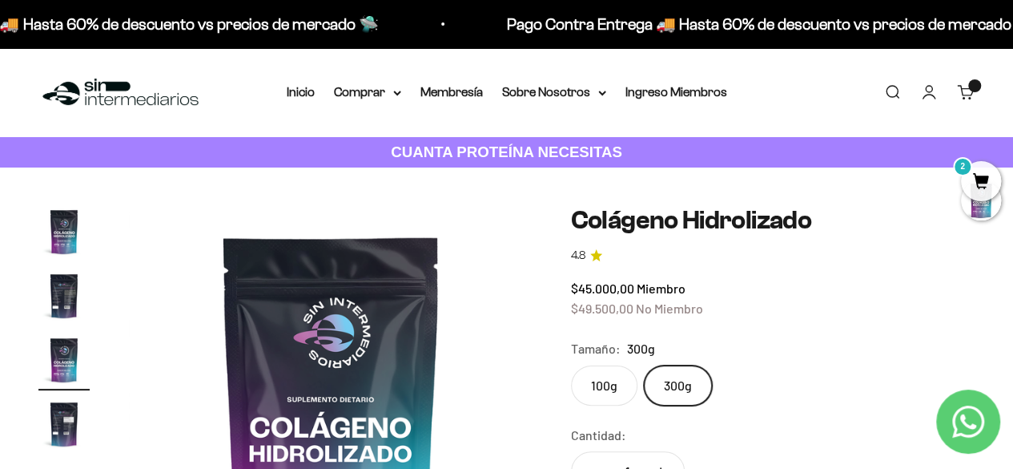
scroll to position [0, 840]
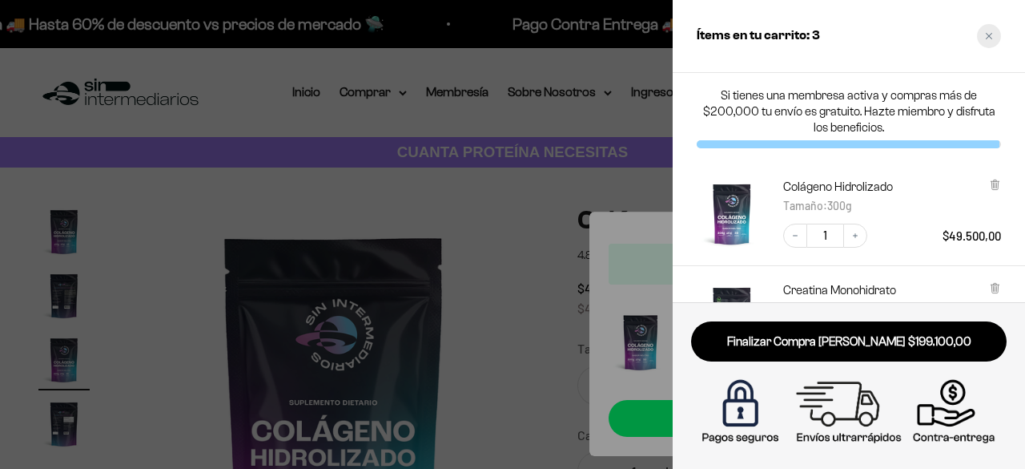
click at [993, 36] on div "Close cart" at bounding box center [989, 36] width 24 height 24
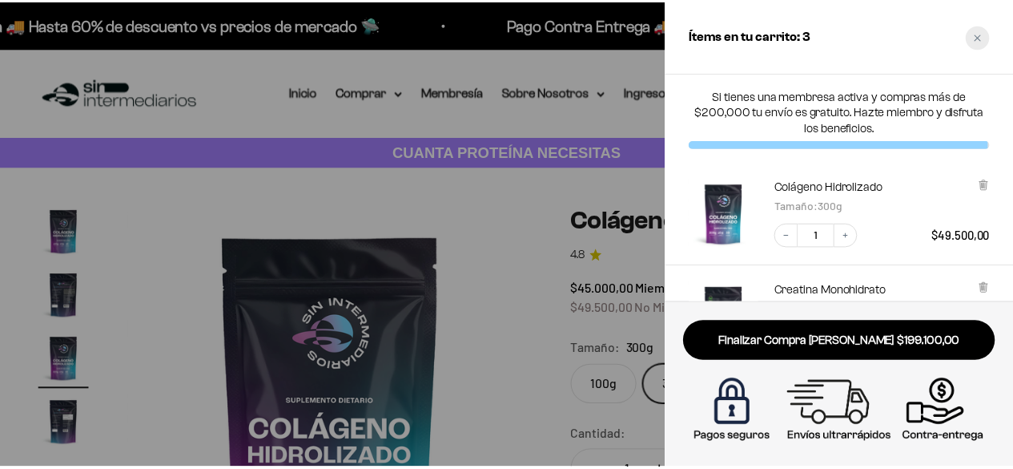
scroll to position [0, 827]
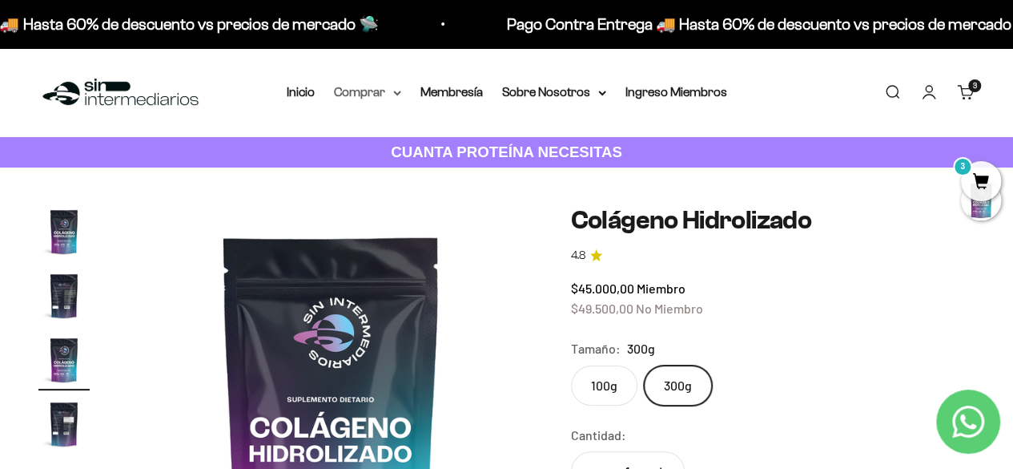
click at [397, 91] on icon at bounding box center [397, 94] width 8 height 6
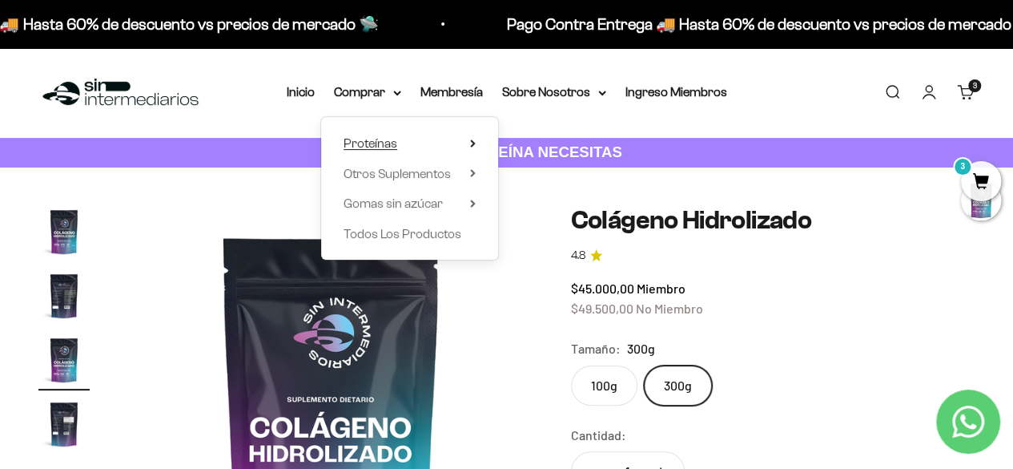
click at [473, 147] on icon at bounding box center [473, 143] width 6 height 8
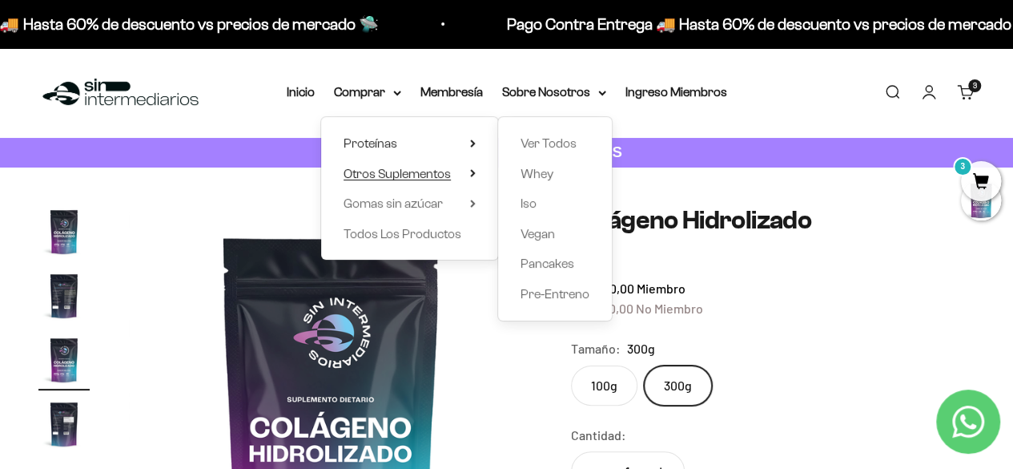
click at [468, 180] on summary "Otros Suplementos" at bounding box center [410, 173] width 132 height 21
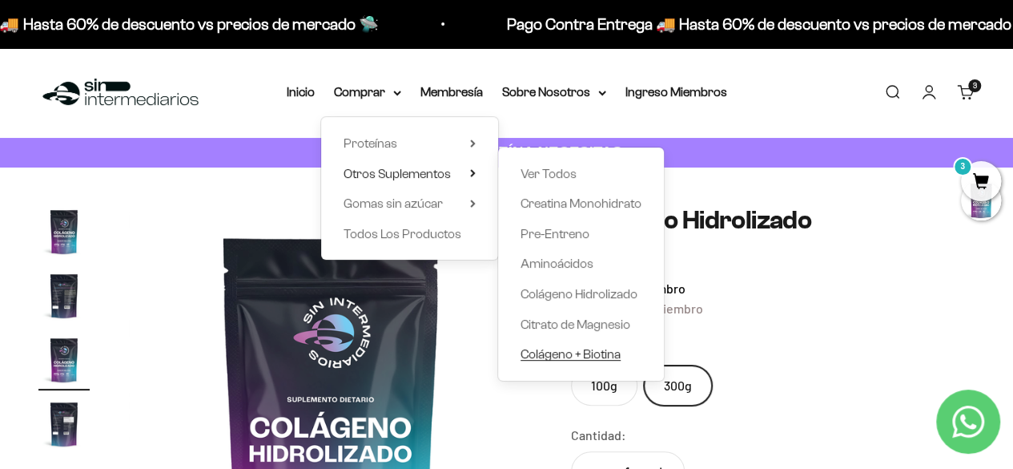
click at [574, 353] on span "Colágeno + Biotina" at bounding box center [571, 354] width 100 height 14
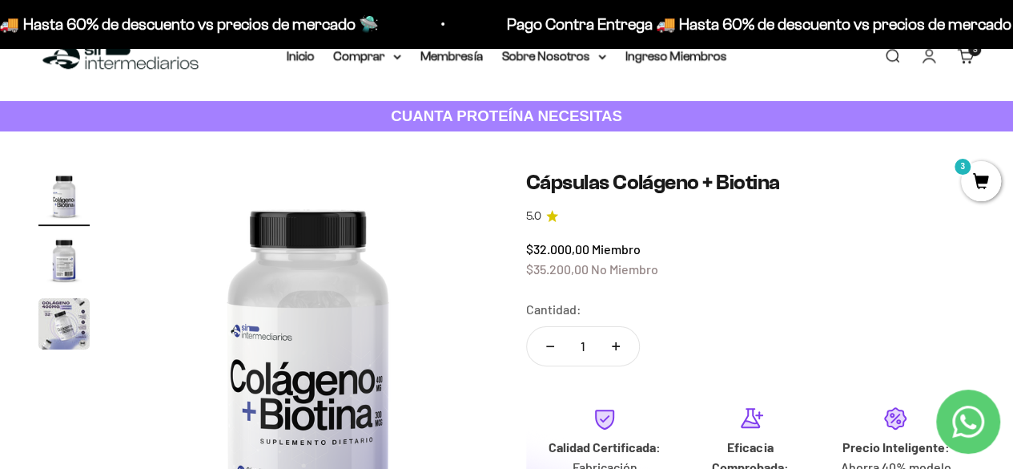
scroll to position [34, 0]
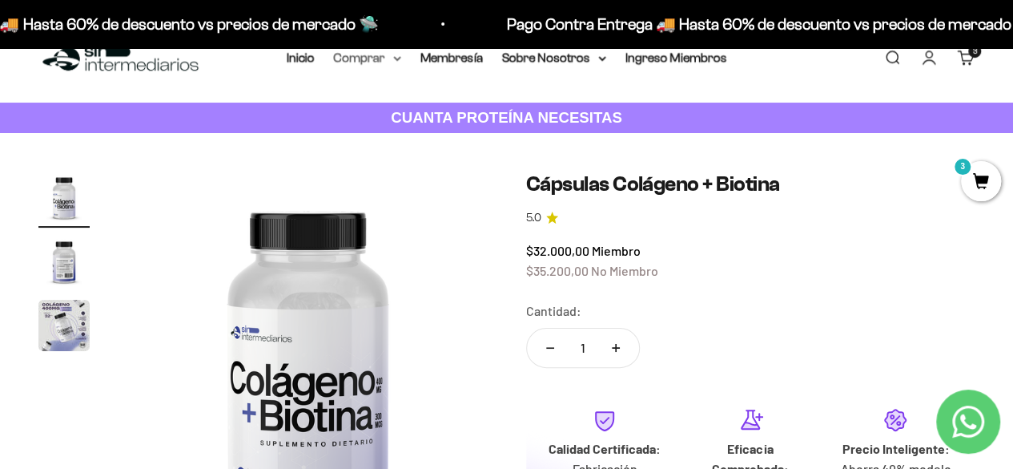
click at [399, 57] on icon at bounding box center [397, 58] width 6 height 3
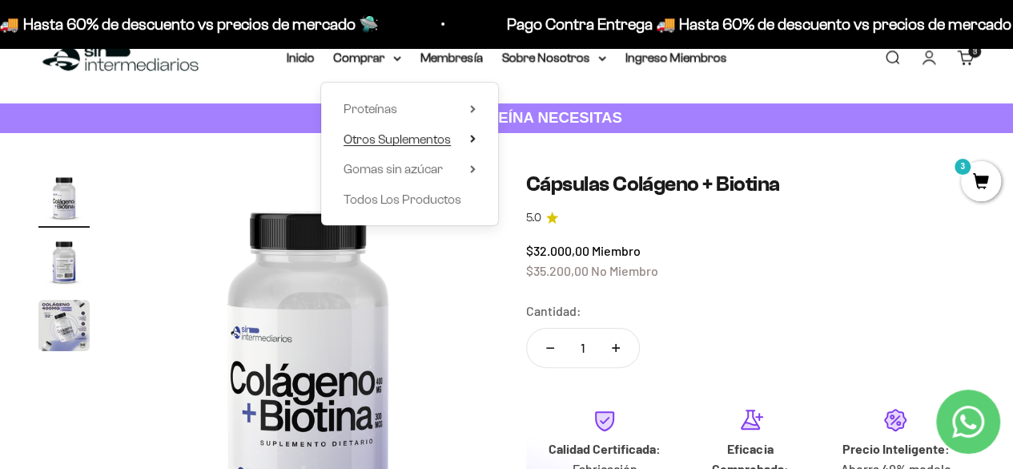
click at [471, 141] on icon at bounding box center [472, 138] width 3 height 6
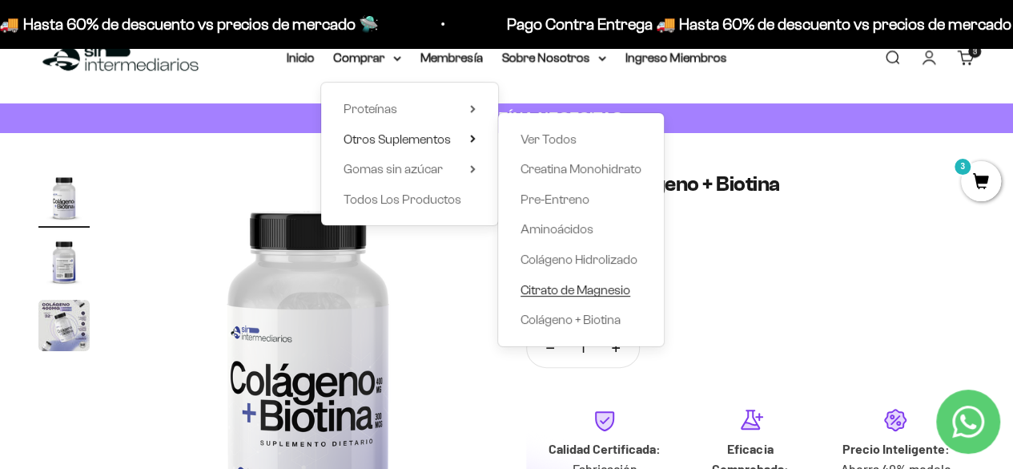
click at [567, 289] on span "Citrato de Magnesio" at bounding box center [576, 290] width 110 height 14
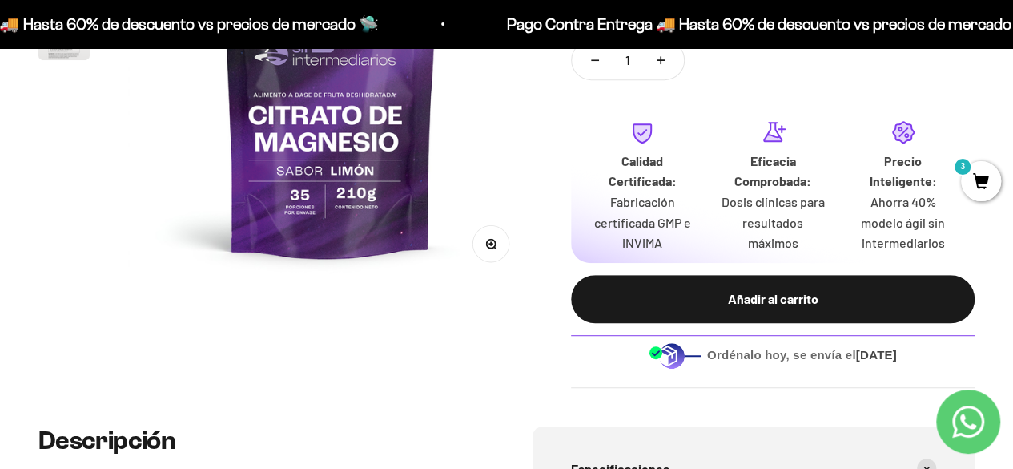
scroll to position [328, 0]
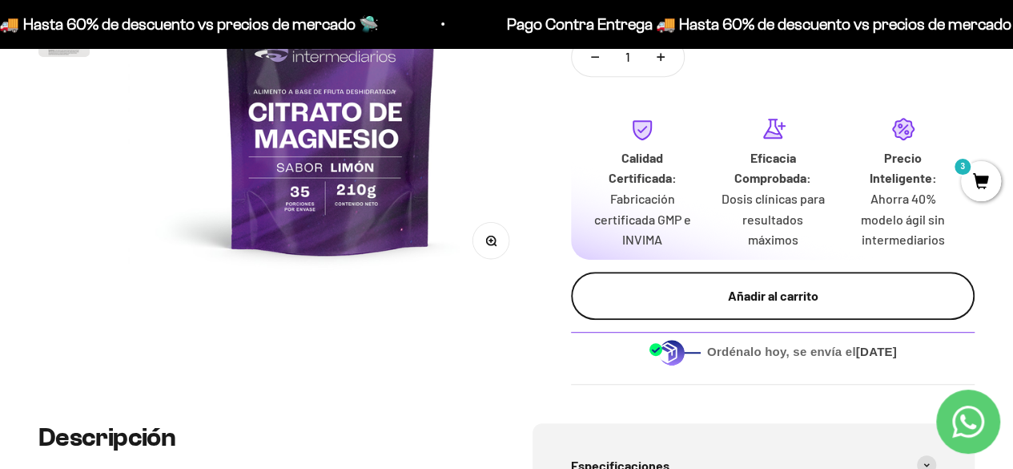
click at [645, 291] on div "Añadir al carrito" at bounding box center [773, 295] width 340 height 21
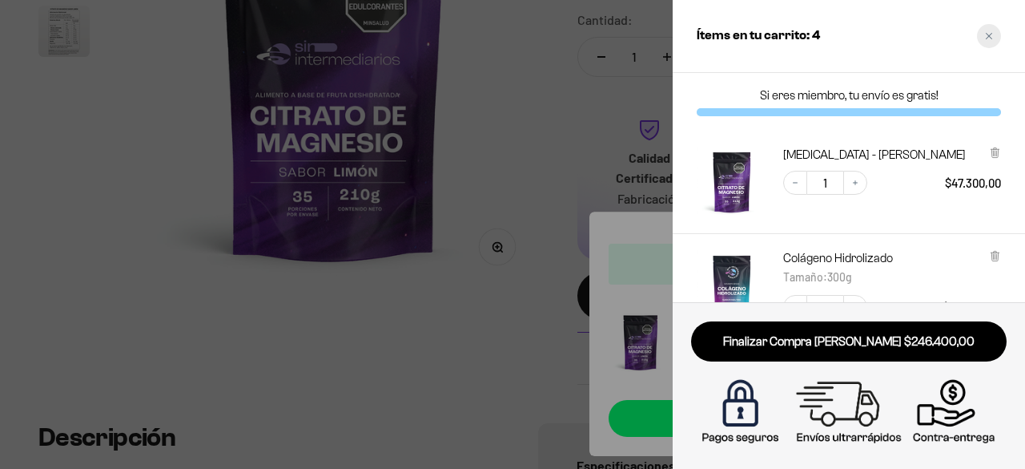
click at [987, 34] on icon "Close cart" at bounding box center [989, 36] width 6 height 6
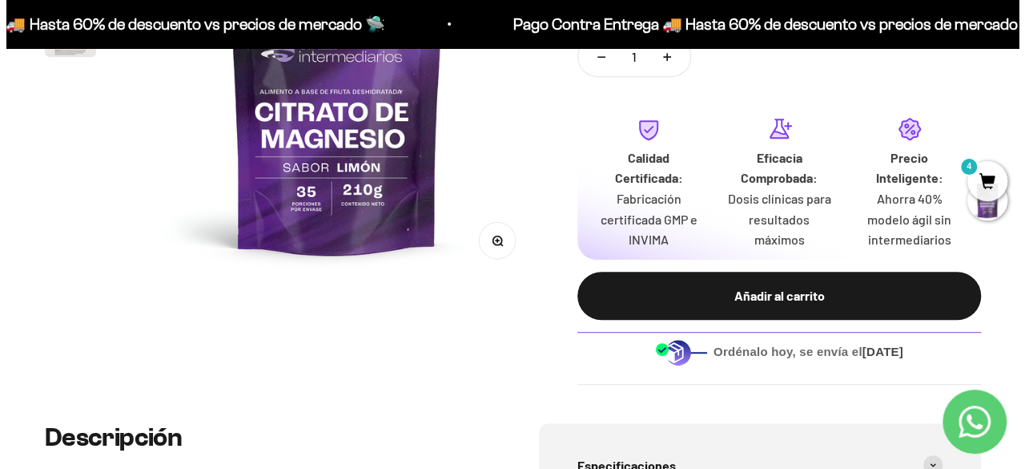
scroll to position [0, 0]
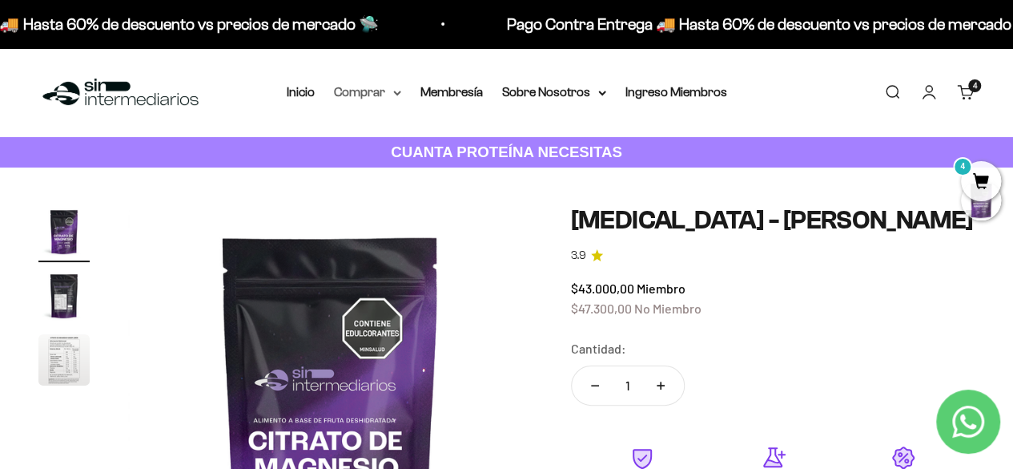
click at [394, 94] on icon at bounding box center [397, 94] width 8 height 6
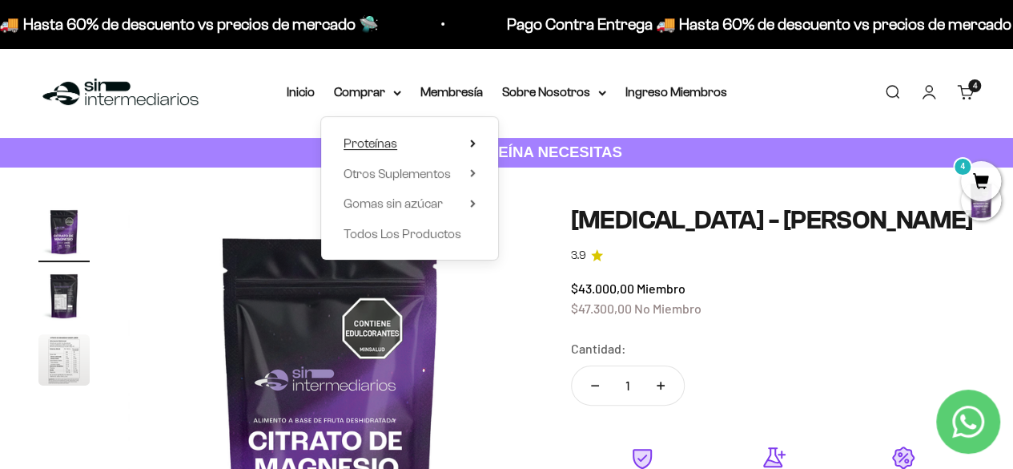
click at [472, 145] on icon at bounding box center [472, 143] width 3 height 6
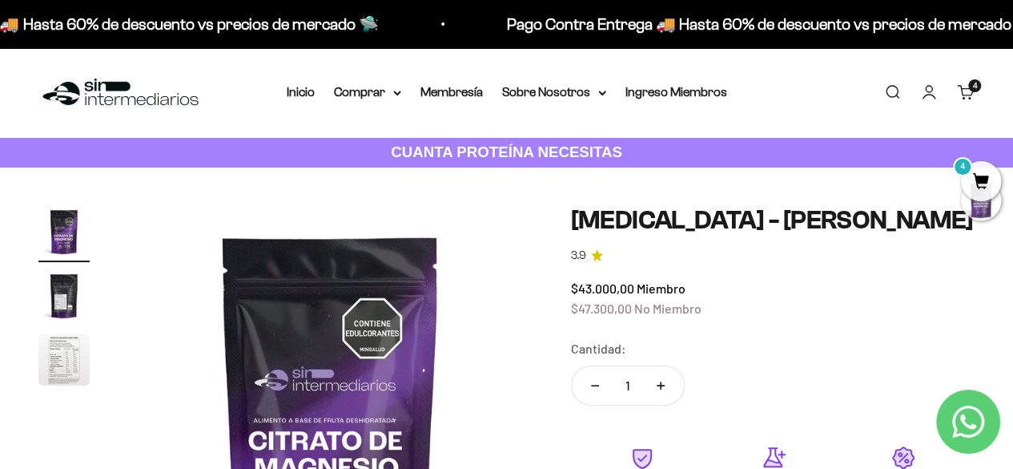
click at [971, 87] on cart-count "4" at bounding box center [974, 85] width 13 height 13
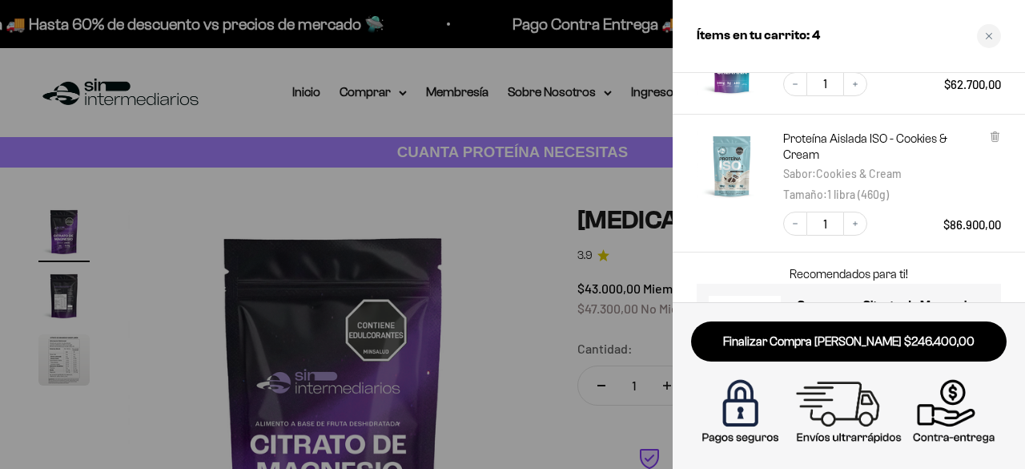
scroll to position [327, 0]
click at [997, 135] on icon at bounding box center [994, 135] width 3 height 8
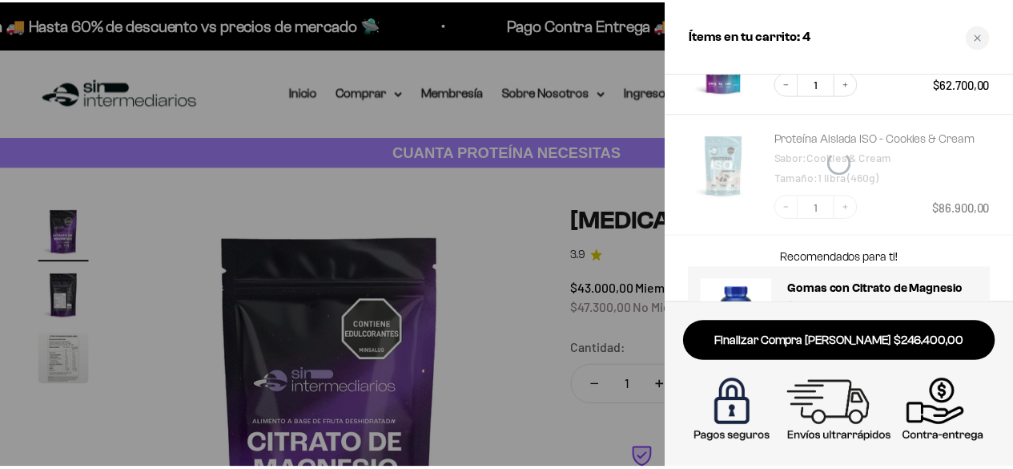
scroll to position [309, 0]
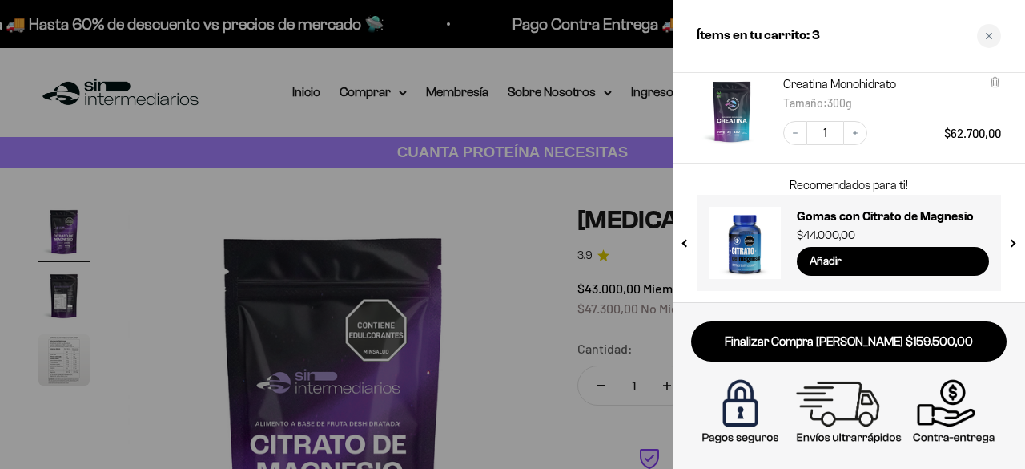
click at [332, 164] on div at bounding box center [512, 234] width 1025 height 469
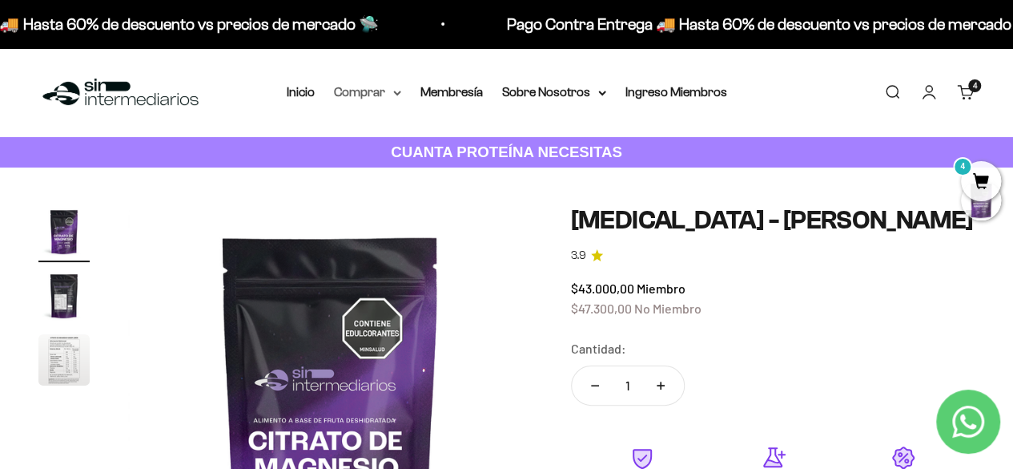
click at [392, 95] on summary "Comprar" at bounding box center [367, 92] width 67 height 21
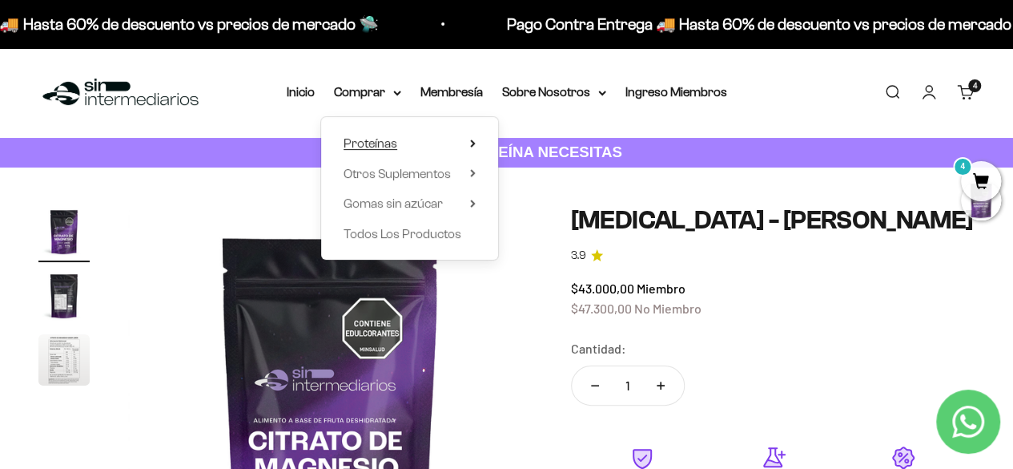
click at [469, 140] on div "Proteínas Ver Todos Whey Iso Vegan" at bounding box center [409, 188] width 177 height 143
click at [469, 140] on summary "Proteínas" at bounding box center [410, 143] width 132 height 21
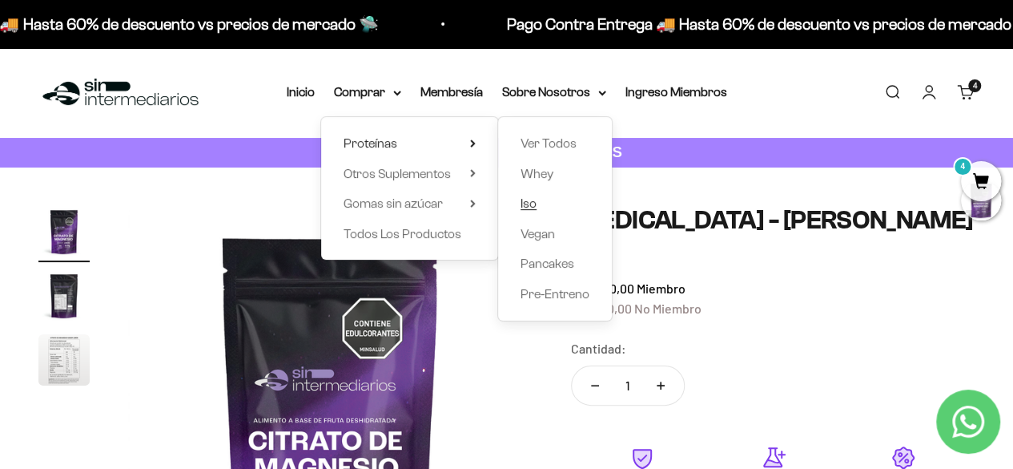
click at [533, 206] on span "Iso" at bounding box center [529, 203] width 16 height 14
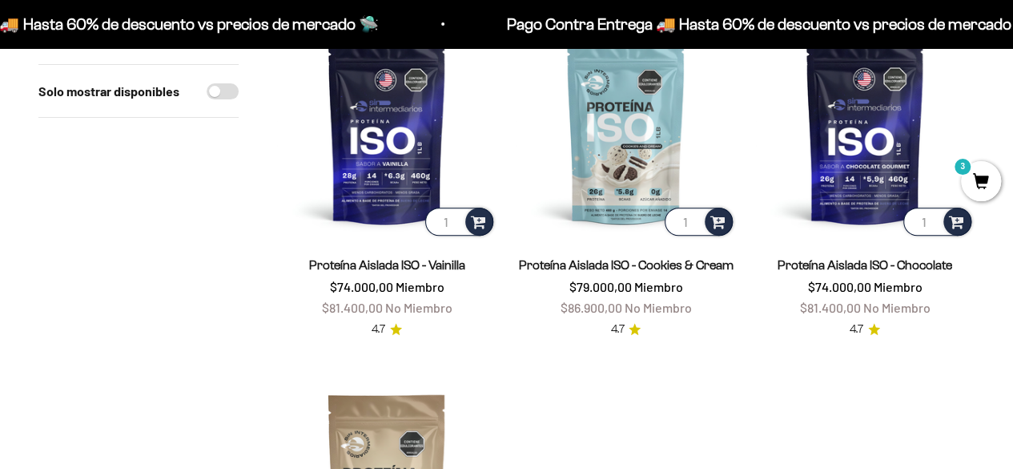
scroll to position [234, 0]
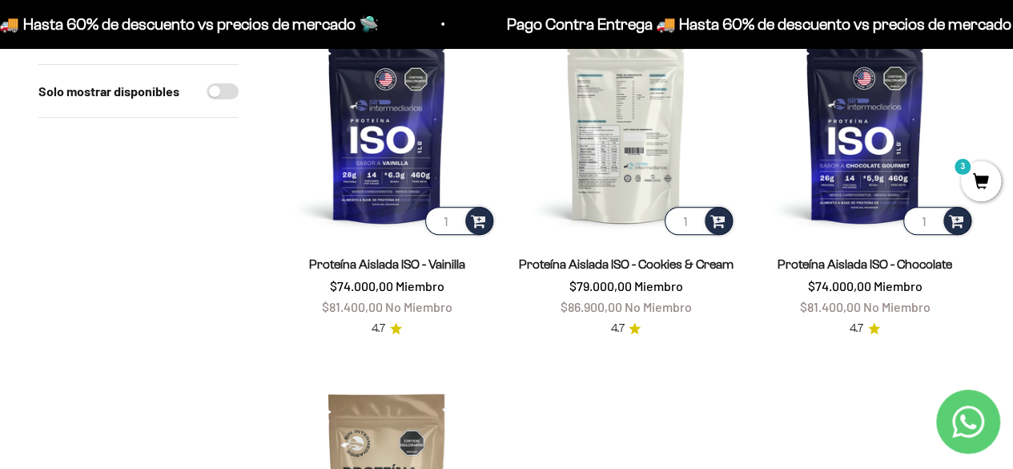
click at [649, 120] on img at bounding box center [625, 127] width 219 height 219
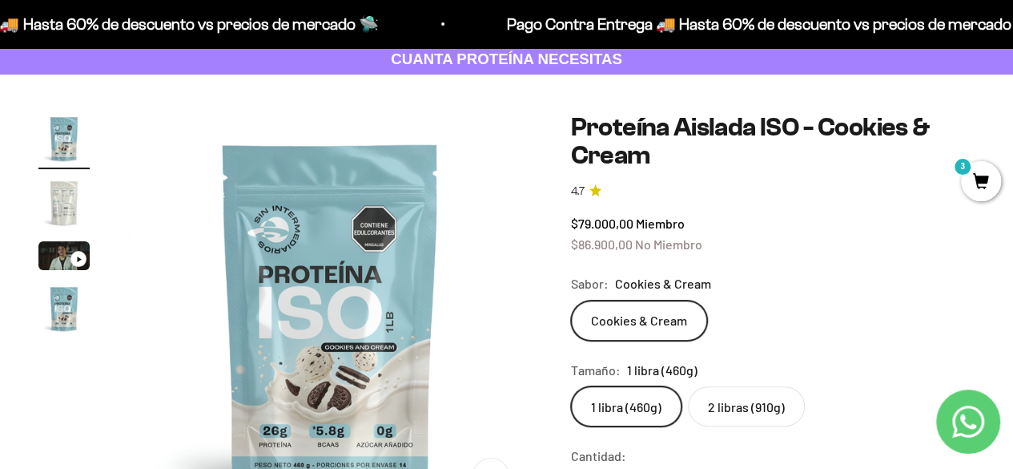
scroll to position [127, 0]
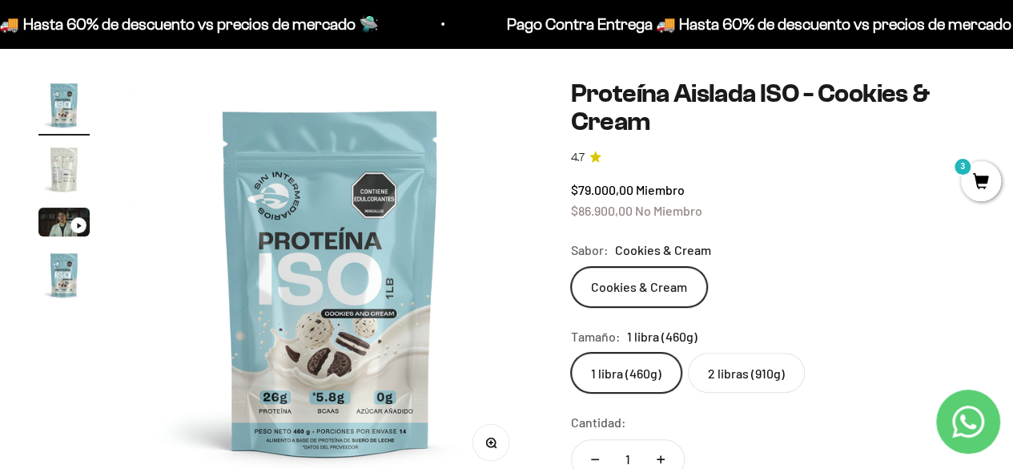
click at [761, 369] on label "2 libras (910g)" at bounding box center [746, 372] width 117 height 40
click at [571, 352] on input "2 libras (910g)" at bounding box center [570, 352] width 1 height 1
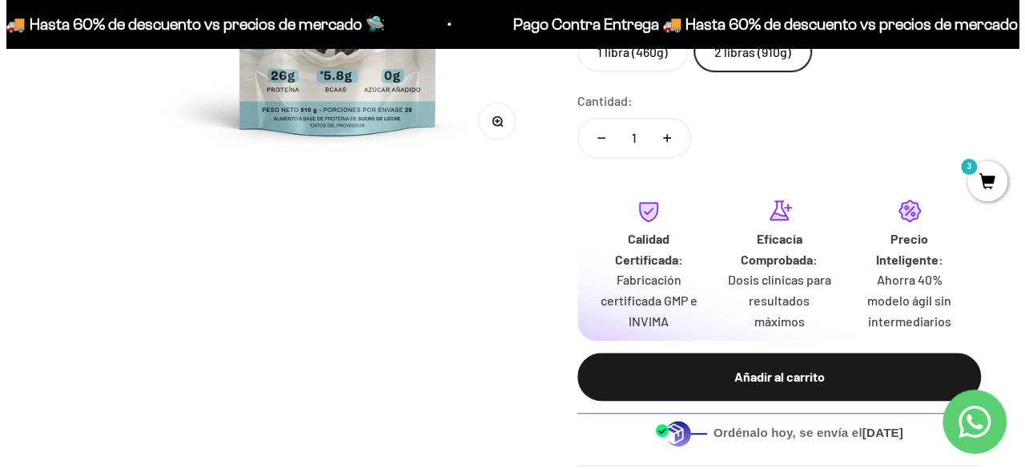
scroll to position [449, 0]
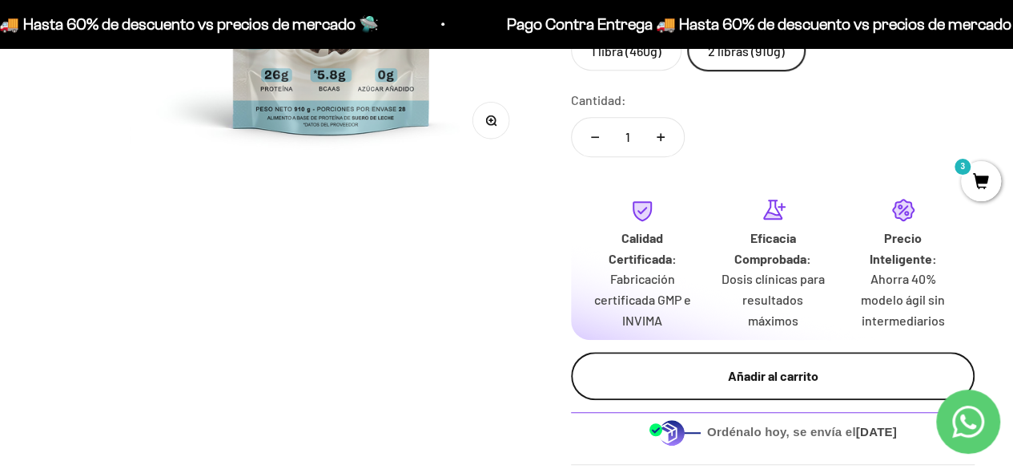
click at [699, 374] on div "Añadir al carrito" at bounding box center [773, 375] width 340 height 21
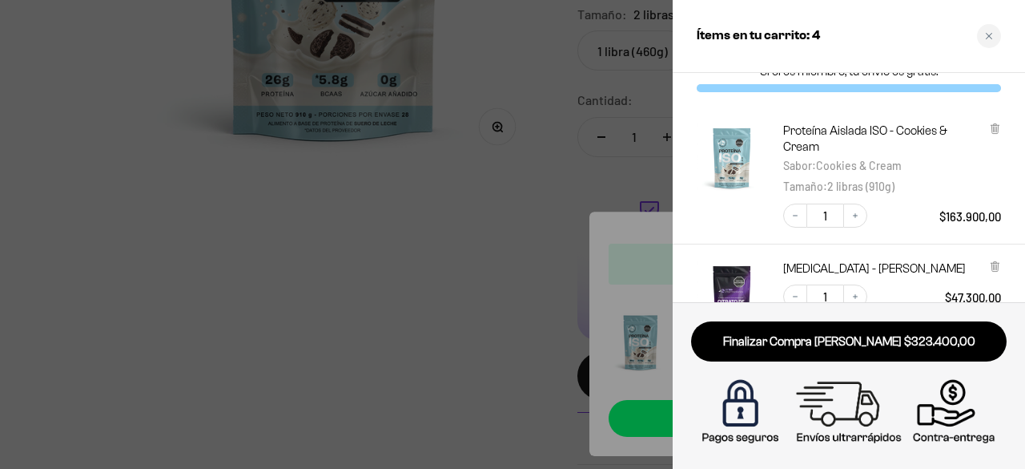
scroll to position [0, 0]
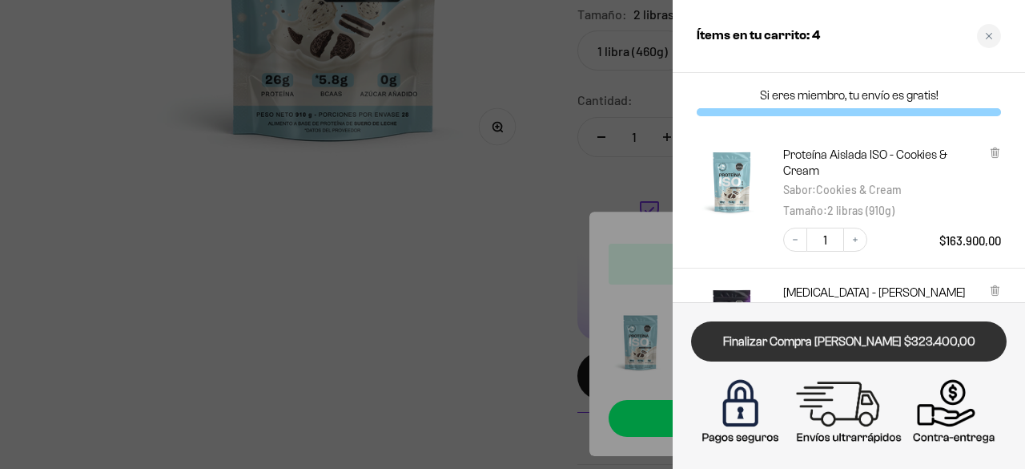
click at [861, 348] on link "Finalizar Compra [PERSON_NAME] $323.400,00" at bounding box center [849, 341] width 316 height 41
